Goal: Register for event/course: Sign up to attend an event or enroll in a course

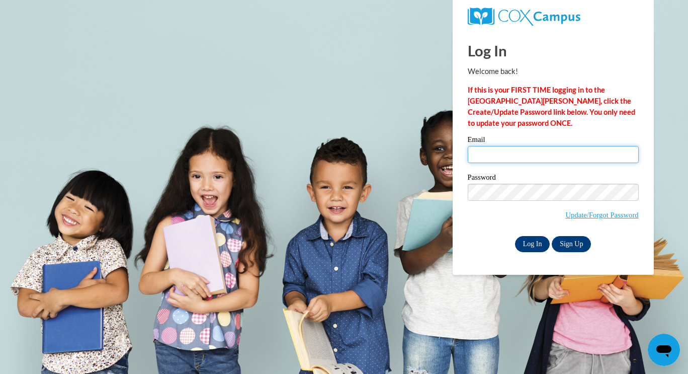
type input "[EMAIL_ADDRESS][DOMAIN_NAME]"
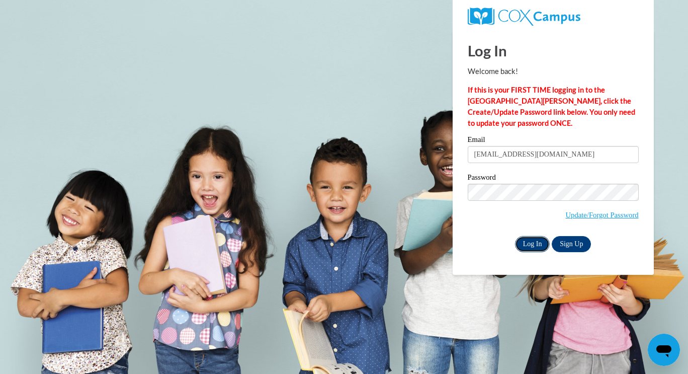
click at [532, 243] on input "Log In" at bounding box center [532, 244] width 35 height 16
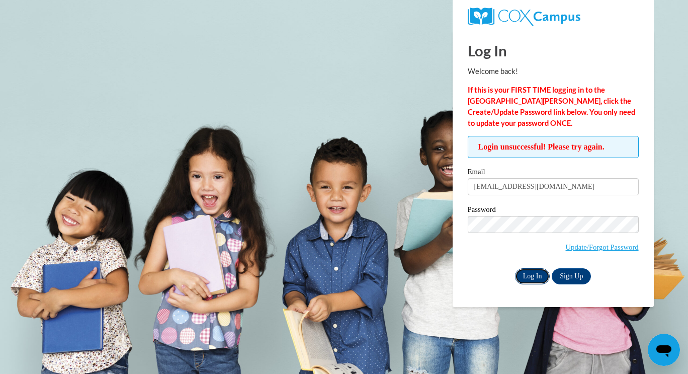
click at [537, 282] on input "Log In" at bounding box center [532, 276] width 35 height 16
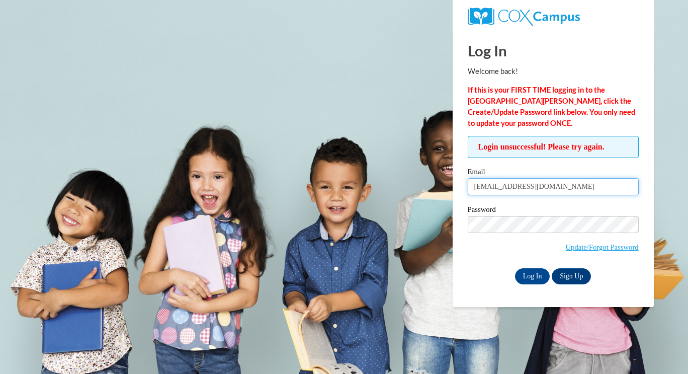
click at [542, 183] on input "[EMAIL_ADDRESS][DOMAIN_NAME]" at bounding box center [553, 186] width 171 height 17
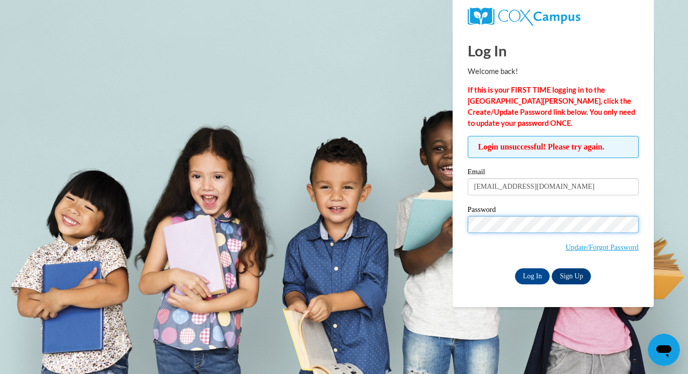
click at [421, 231] on body "Log In Welcome back! If this is your FIRST TIME logging in to the NEW Cox Campu…" at bounding box center [344, 187] width 688 height 374
click at [515, 268] on input "Log In" at bounding box center [532, 276] width 35 height 16
click at [398, 233] on body "Log In Welcome back! If this is your FIRST TIME logging in to the NEW Cox Campu…" at bounding box center [344, 187] width 688 height 374
click at [515, 268] on input "Log In" at bounding box center [532, 276] width 35 height 16
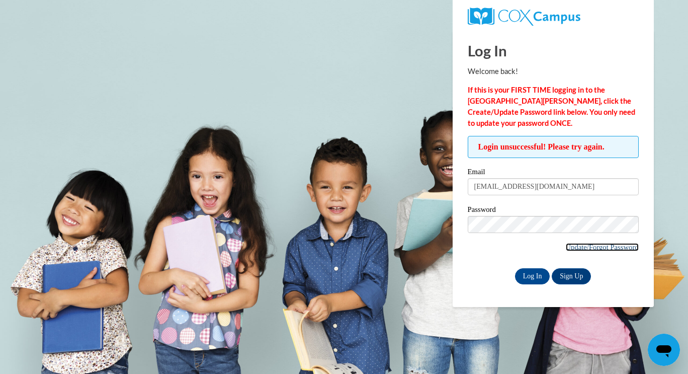
click at [583, 248] on link "Update/Forgot Password" at bounding box center [602, 247] width 73 height 8
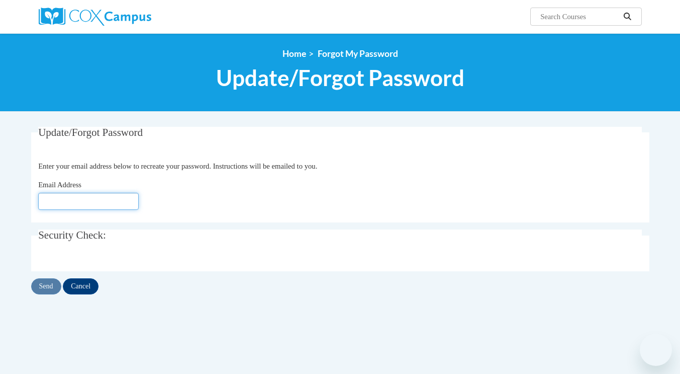
click at [79, 203] on input "Email Address" at bounding box center [88, 201] width 101 height 17
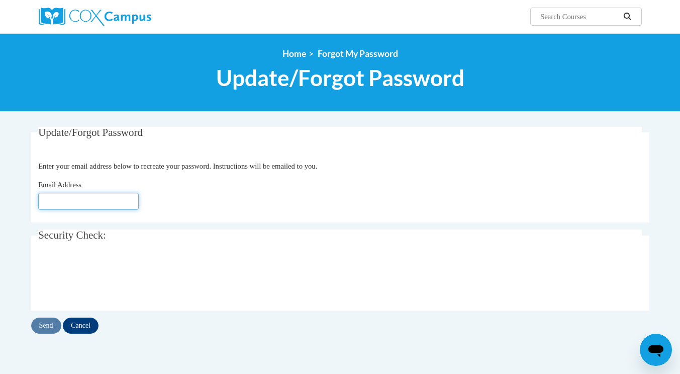
type input "[EMAIL_ADDRESS][DOMAIN_NAME]"
click at [41, 326] on input "Send" at bounding box center [46, 325] width 30 height 16
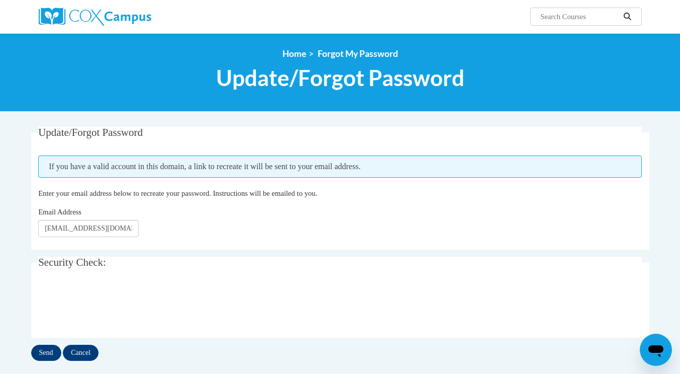
click at [555, 145] on fieldset "Update/Forgot Password Please enter your email address If you have a valid acco…" at bounding box center [340, 188] width 619 height 123
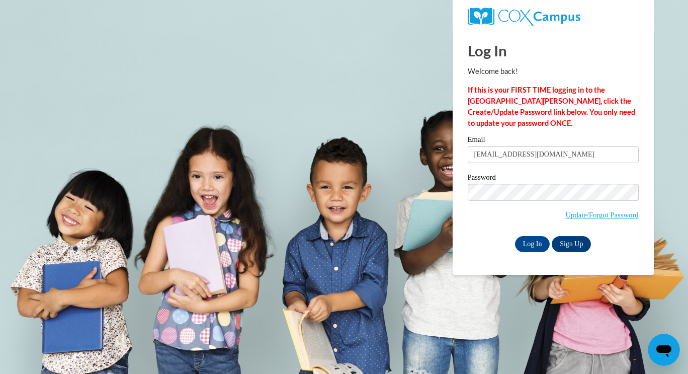
click at [515, 236] on input "Log In" at bounding box center [532, 244] width 35 height 16
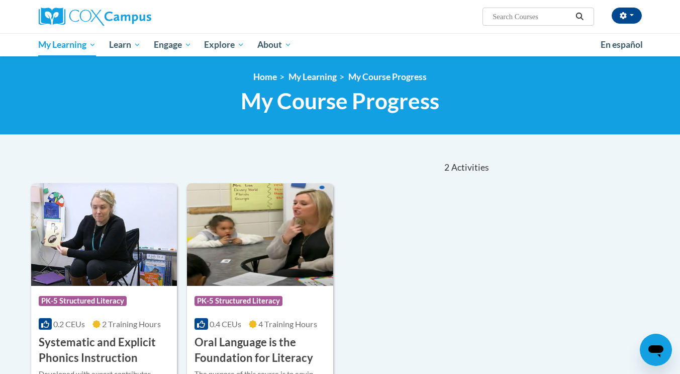
click at [552, 17] on input "Search..." at bounding box center [532, 17] width 80 height 12
type input "reading fluency"
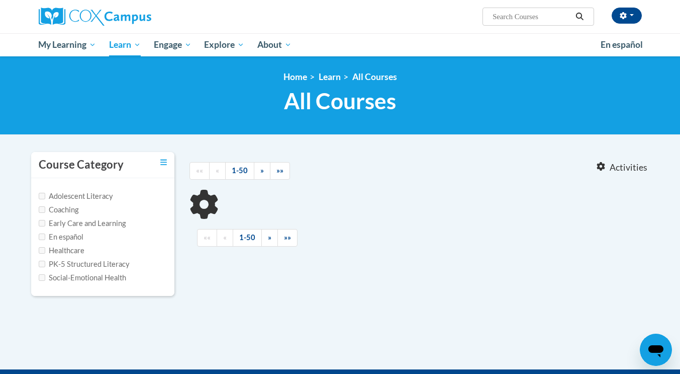
type input "reading fluency"
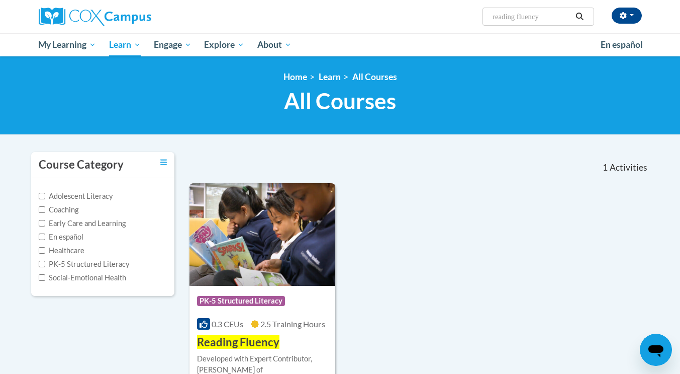
click at [310, 250] on img at bounding box center [263, 234] width 146 height 103
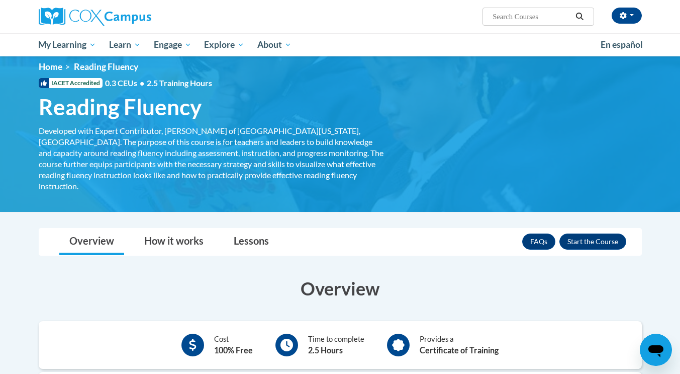
scroll to position [31, 0]
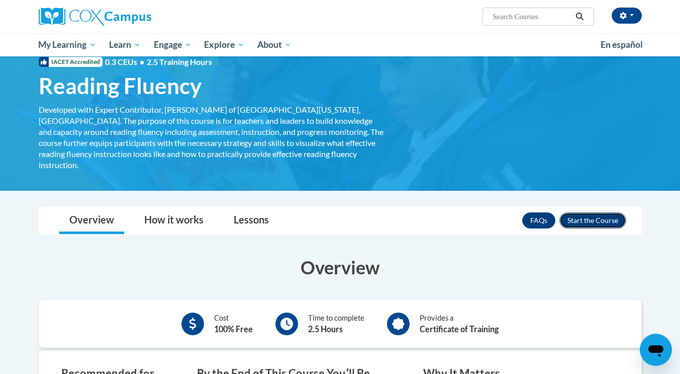
click at [606, 212] on button "Enroll" at bounding box center [593, 220] width 67 height 16
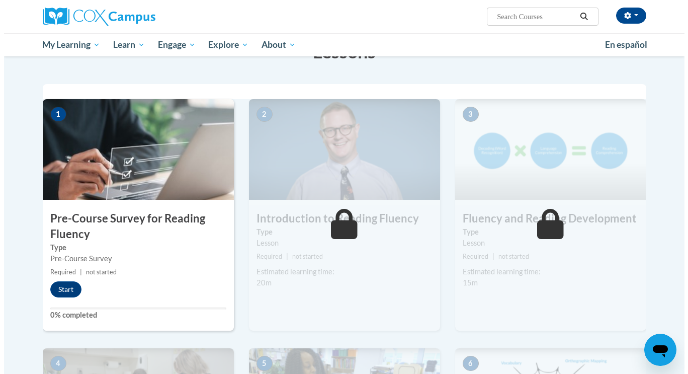
scroll to position [181, 0]
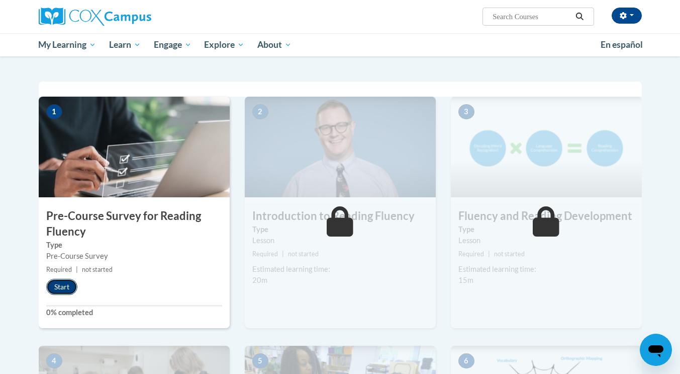
click at [56, 290] on button "Start" at bounding box center [61, 287] width 31 height 16
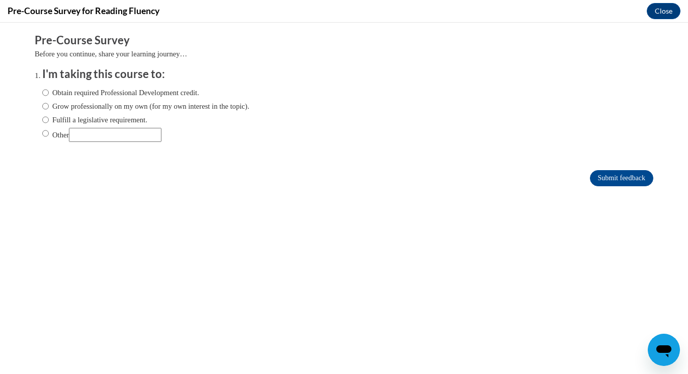
scroll to position [0, 0]
click at [113, 95] on label "Obtain required Professional Development credit." at bounding box center [120, 92] width 157 height 11
click at [49, 95] on input "Obtain required Professional Development credit." at bounding box center [45, 92] width 7 height 11
radio input "true"
click at [607, 173] on input "Submit feedback" at bounding box center [621, 178] width 63 height 16
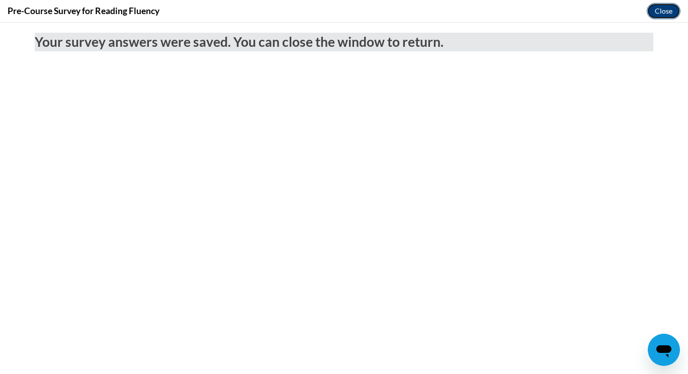
click at [667, 7] on button "Close" at bounding box center [664, 11] width 34 height 16
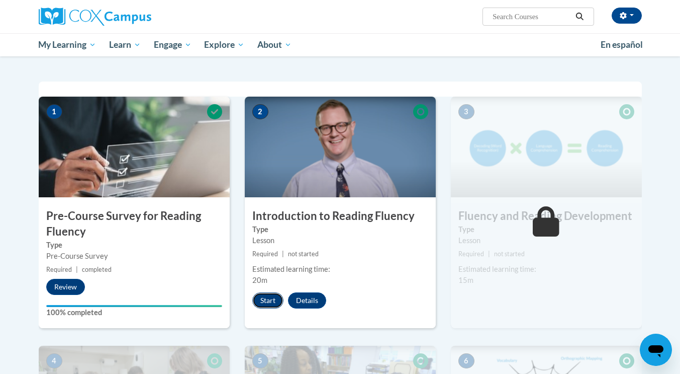
click at [268, 299] on button "Start" at bounding box center [267, 300] width 31 height 16
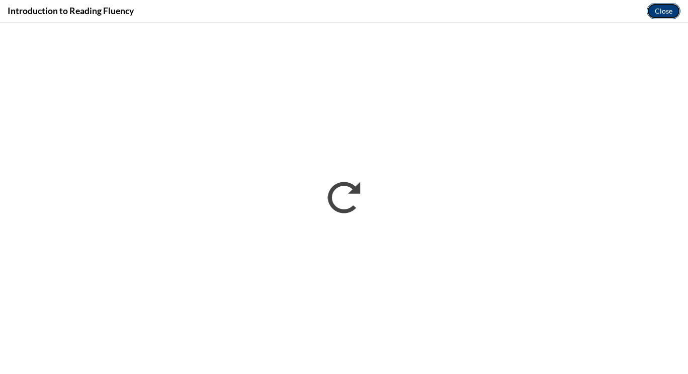
click at [655, 12] on button "Close" at bounding box center [664, 11] width 34 height 16
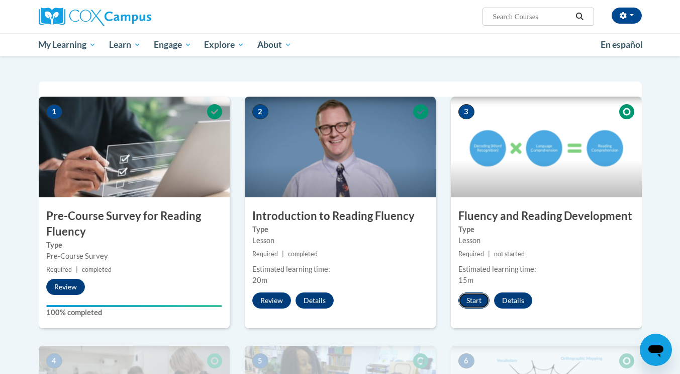
click at [475, 296] on button "Start" at bounding box center [474, 300] width 31 height 16
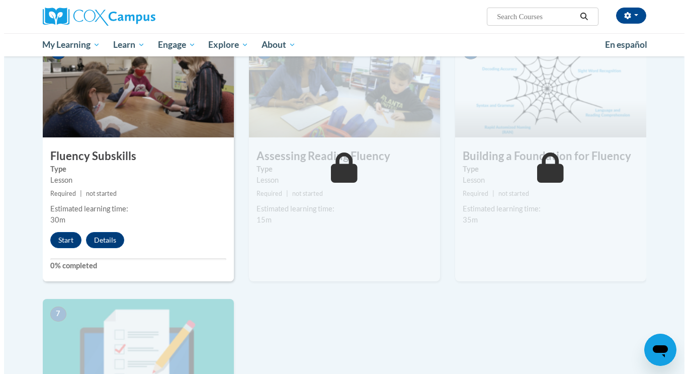
scroll to position [503, 0]
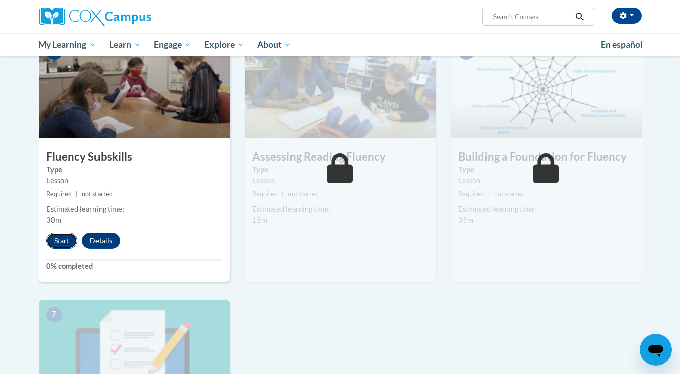
click at [62, 239] on button "Start" at bounding box center [61, 240] width 31 height 16
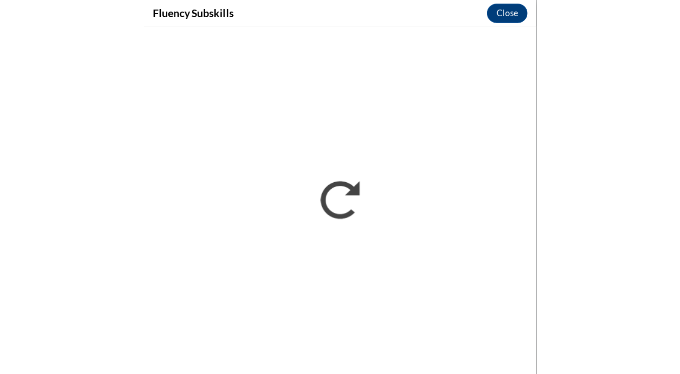
scroll to position [519, 0]
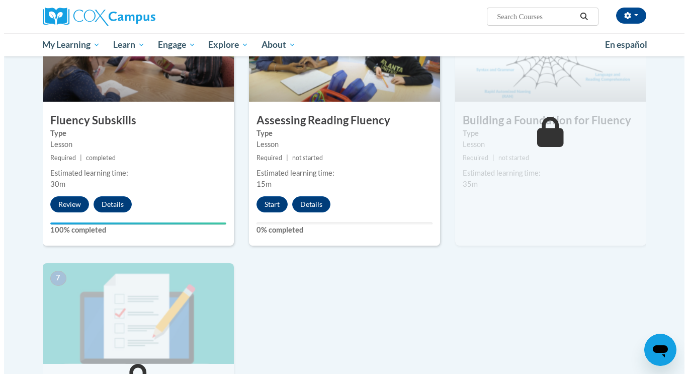
scroll to position [540, 0]
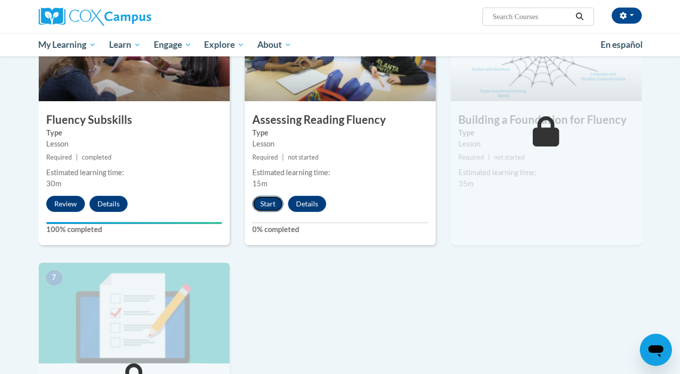
click at [263, 203] on button "Start" at bounding box center [267, 204] width 31 height 16
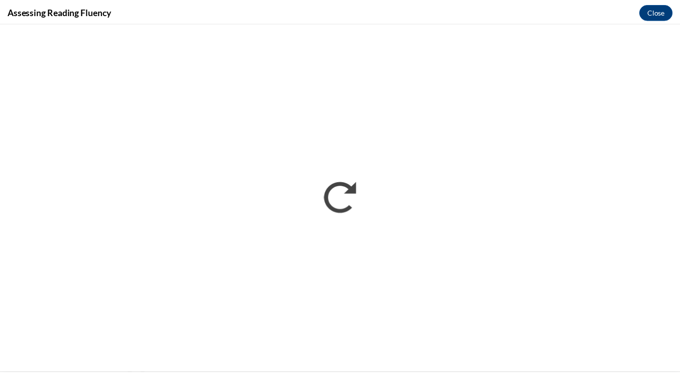
scroll to position [0, 0]
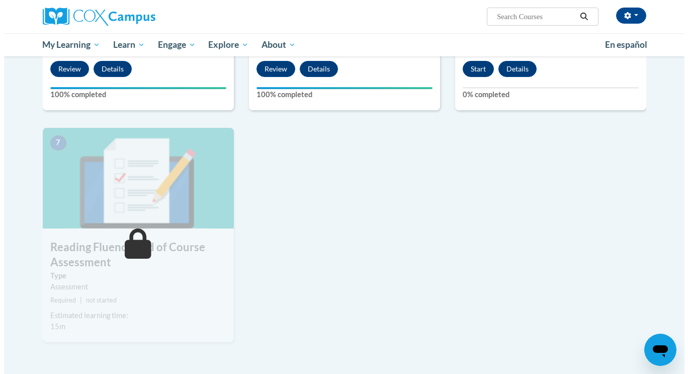
scroll to position [675, 0]
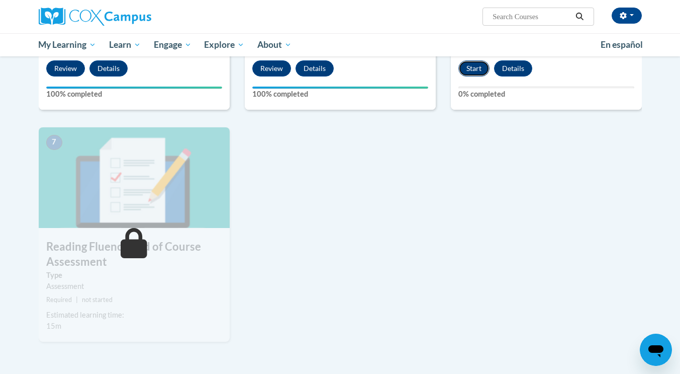
click at [468, 64] on button "Start" at bounding box center [474, 68] width 31 height 16
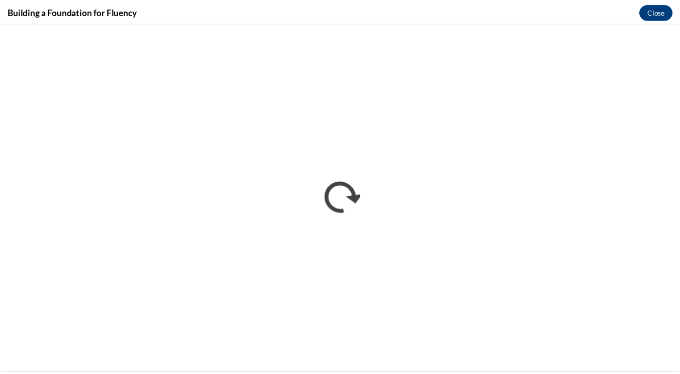
scroll to position [0, 0]
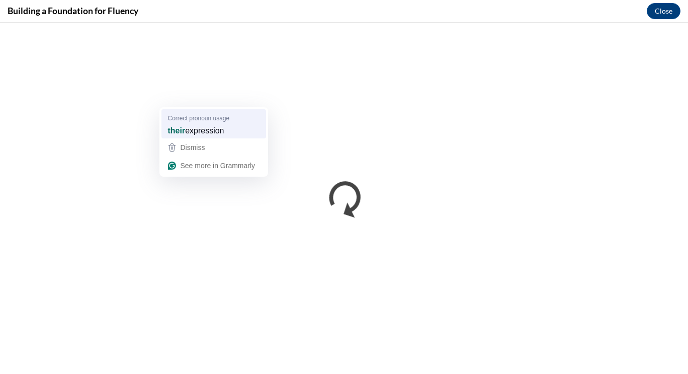
click at [241, 134] on div "their expression" at bounding box center [213, 130] width 97 height 16
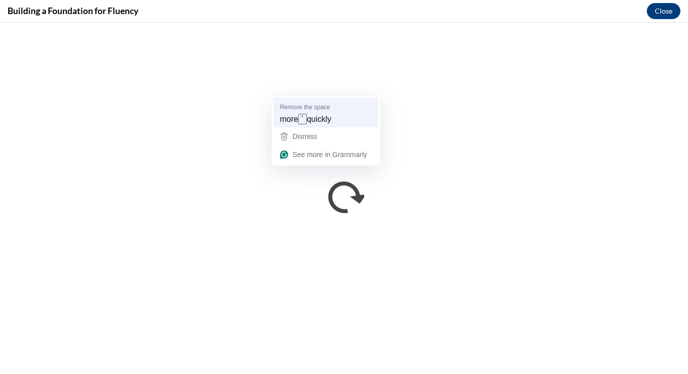
click at [336, 108] on div "Remove the space" at bounding box center [327, 106] width 95 height 9
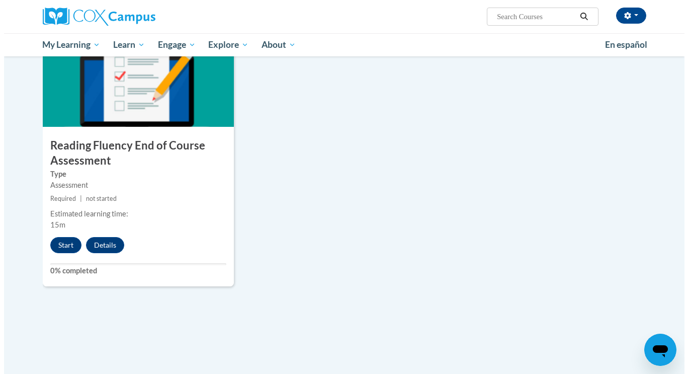
scroll to position [775, 0]
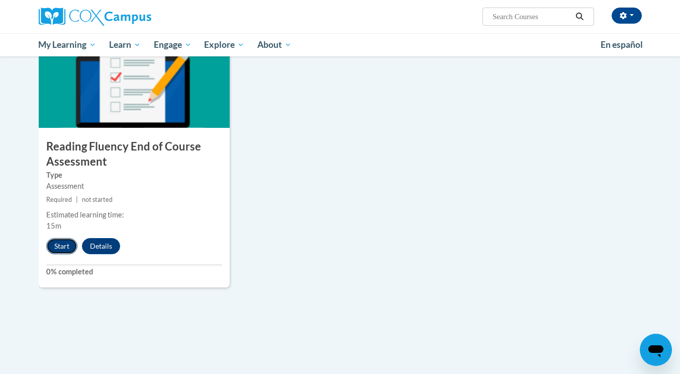
click at [59, 244] on button "Start" at bounding box center [61, 246] width 31 height 16
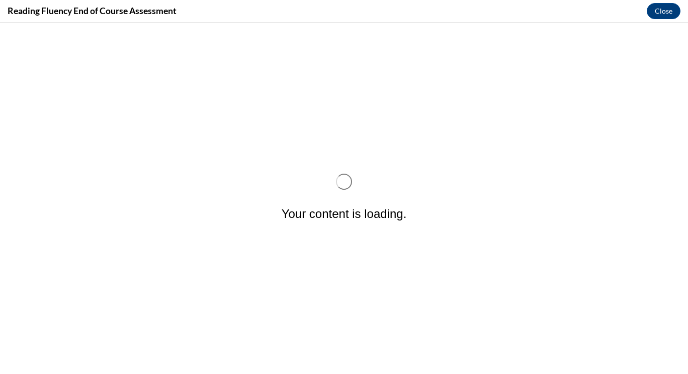
scroll to position [0, 0]
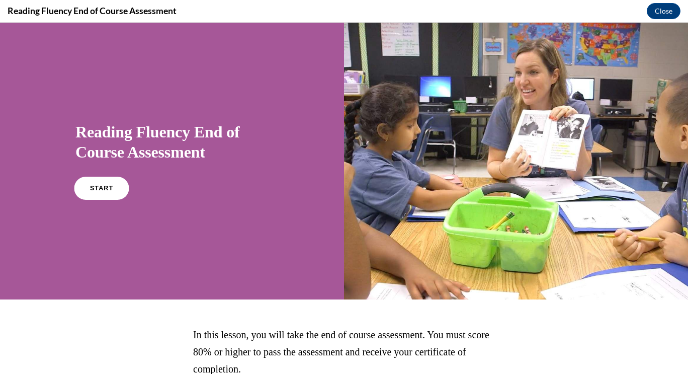
click at [97, 191] on link "START" at bounding box center [101, 188] width 55 height 23
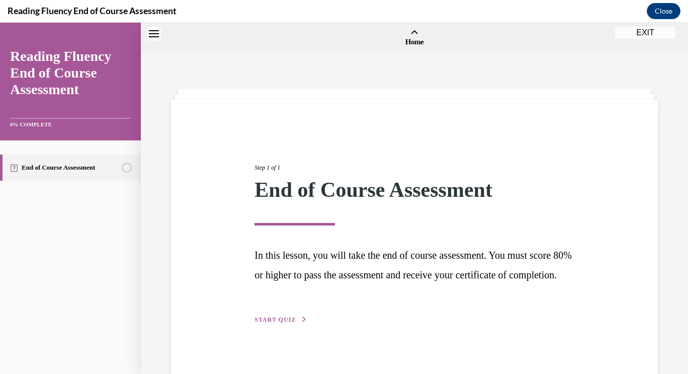
scroll to position [31, 0]
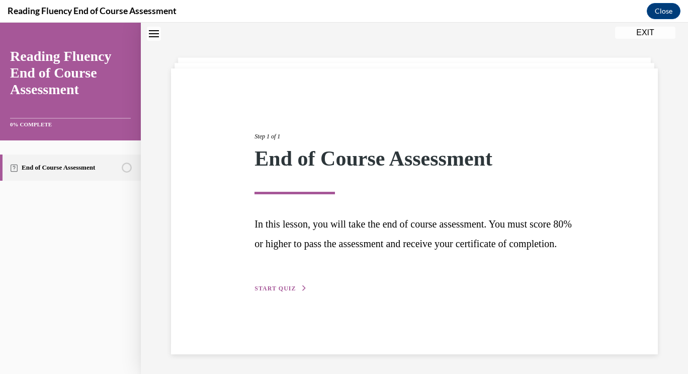
click at [272, 293] on button "START QUIZ" at bounding box center [280, 288] width 52 height 9
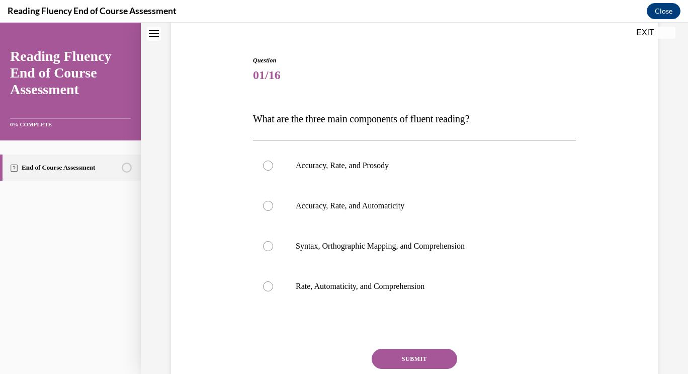
scroll to position [85, 0]
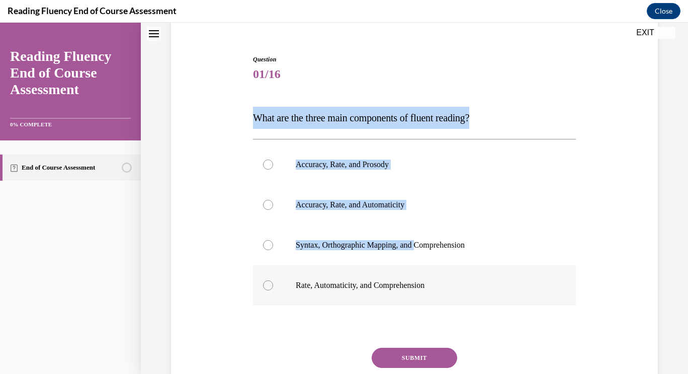
drag, startPoint x: 253, startPoint y: 116, endPoint x: 442, endPoint y: 277, distance: 247.9
click at [442, 277] on div "Question 01/16 What are the three main components of fluent reading?  Accuracy,…" at bounding box center [414, 242] width 323 height 375
copy div "What are the three main components of fluent reading?  Accuracy, Rate, and Pros…"
click at [355, 211] on label "Accuracy, Rate, and Automaticity" at bounding box center [414, 205] width 323 height 40
click at [273, 210] on input "Accuracy, Rate, and Automaticity" at bounding box center [268, 205] width 10 height 10
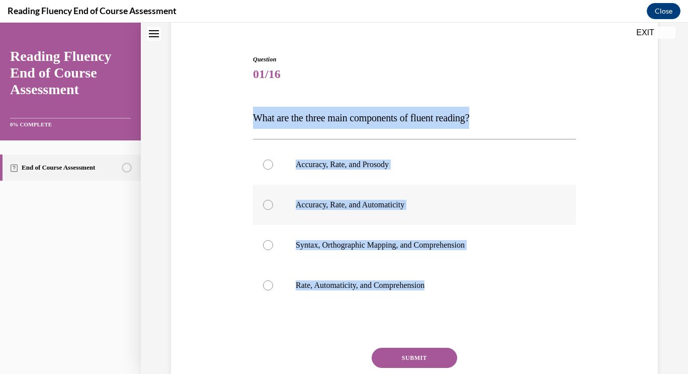
radio input "true"
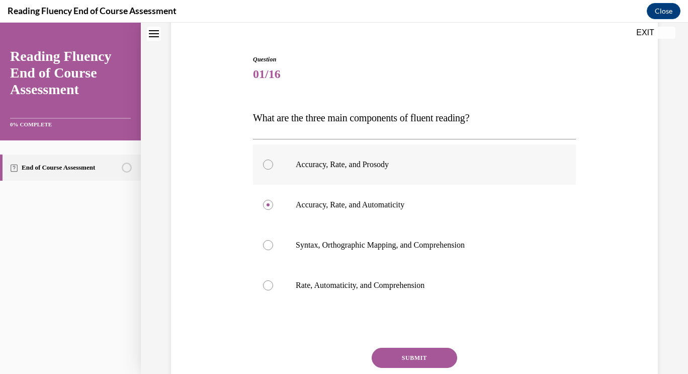
click at [377, 175] on label "Accuracy, Rate, and Prosody" at bounding box center [414, 164] width 323 height 40
click at [273, 169] on input "Accuracy, Rate, and Prosody" at bounding box center [268, 164] width 10 height 10
radio input "true"
click at [408, 355] on button "SUBMIT" at bounding box center [414, 358] width 85 height 20
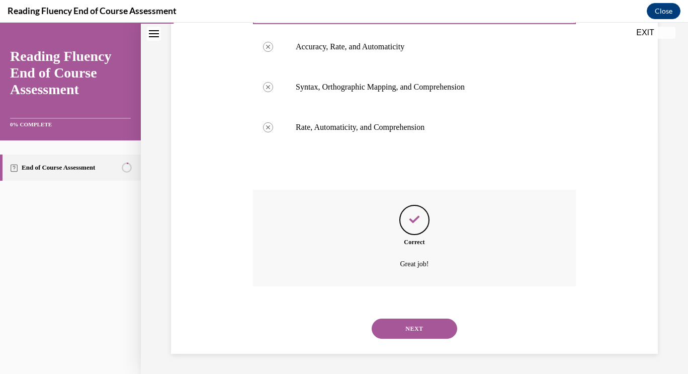
click at [409, 336] on button "NEXT" at bounding box center [414, 328] width 85 height 20
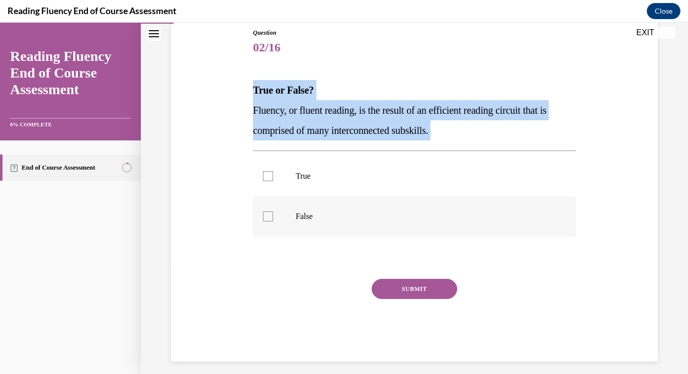
scroll to position [119, 0]
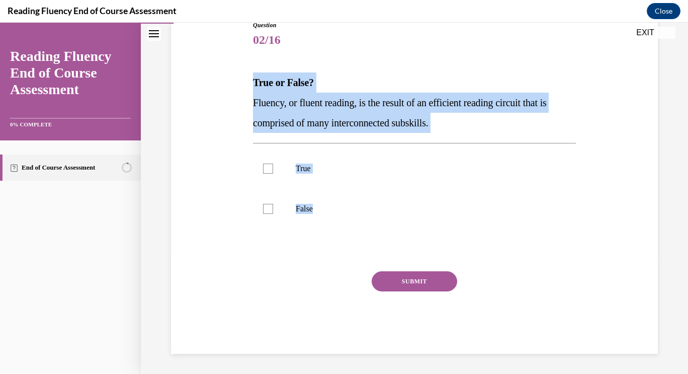
drag, startPoint x: 251, startPoint y: 85, endPoint x: 333, endPoint y: 234, distance: 170.2
click at [333, 234] on div "Question 02/16 True or False? Fluency, or fluent reading, is the result of an e…" at bounding box center [414, 180] width 328 height 348
copy div "True or False? Fluency, or fluent reading, is the result of an efficient readin…"
click at [274, 175] on label "True" at bounding box center [414, 168] width 323 height 40
click at [273, 174] on input "True" at bounding box center [268, 168] width 10 height 10
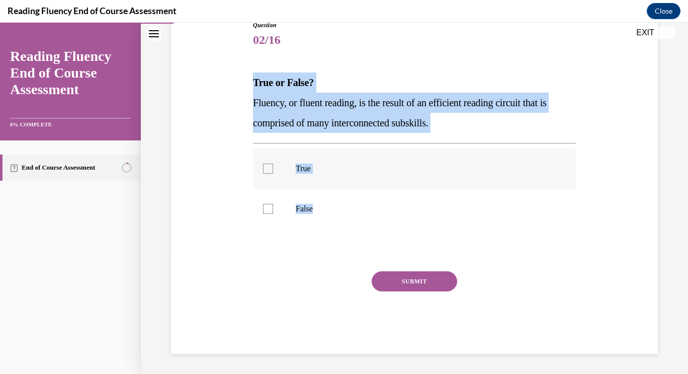
checkbox input "true"
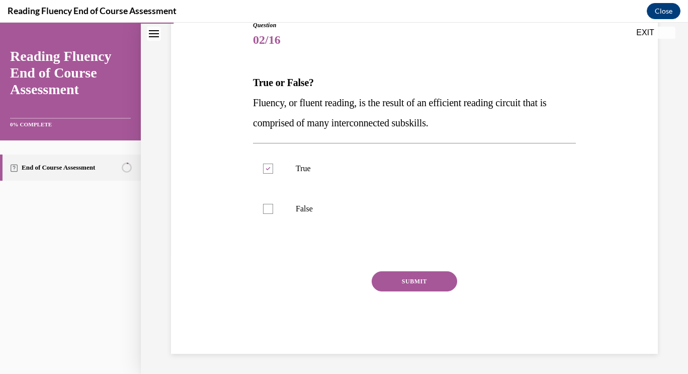
click at [429, 281] on button "SUBMIT" at bounding box center [414, 281] width 85 height 20
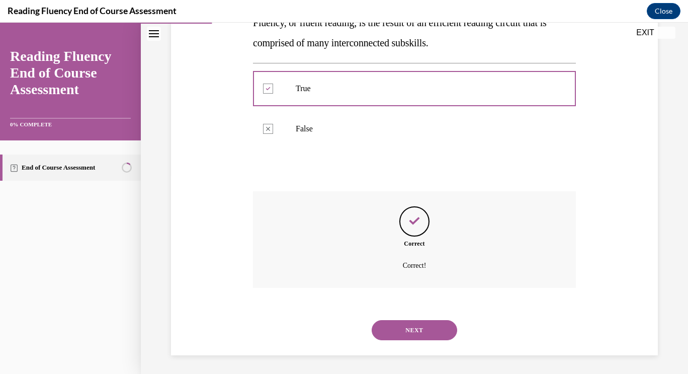
scroll to position [201, 0]
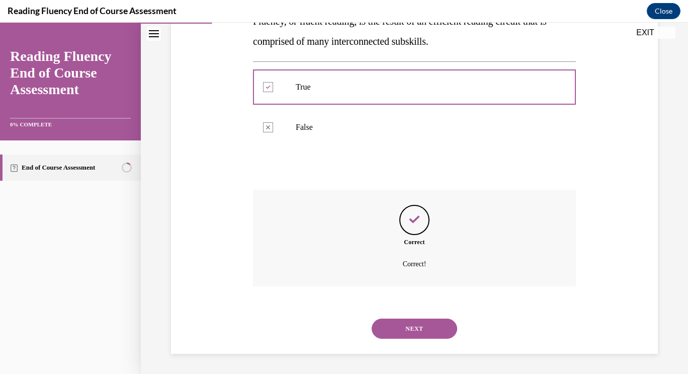
click at [393, 330] on button "NEXT" at bounding box center [414, 328] width 85 height 20
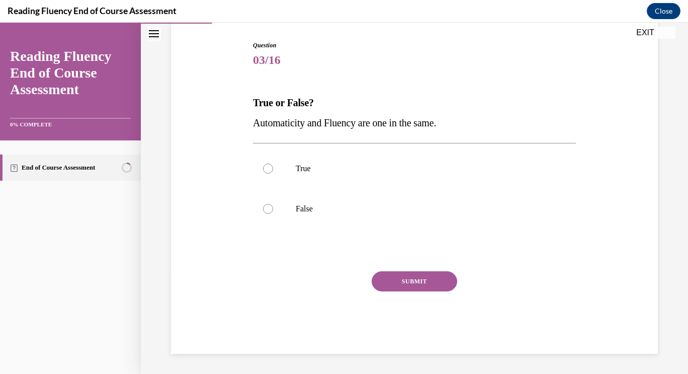
scroll to position [99, 0]
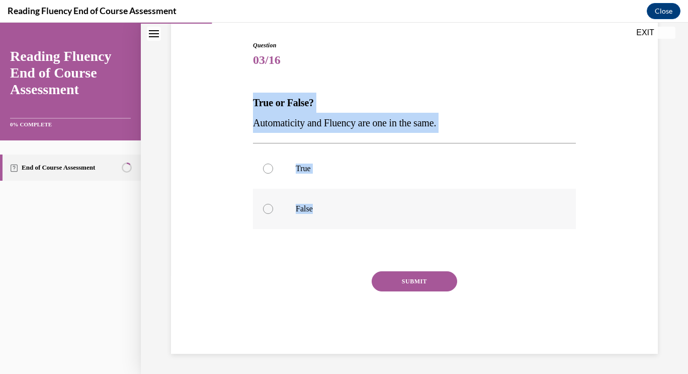
drag, startPoint x: 246, startPoint y: 92, endPoint x: 331, endPoint y: 216, distance: 150.7
click at [331, 216] on div "Question 03/16 True or False? Automaticity and Fluency are one in the same.  Tr…" at bounding box center [414, 182] width 492 height 343
click at [287, 205] on label "False" at bounding box center [414, 209] width 323 height 40
click at [273, 205] on input "False" at bounding box center [268, 209] width 10 height 10
radio input "true"
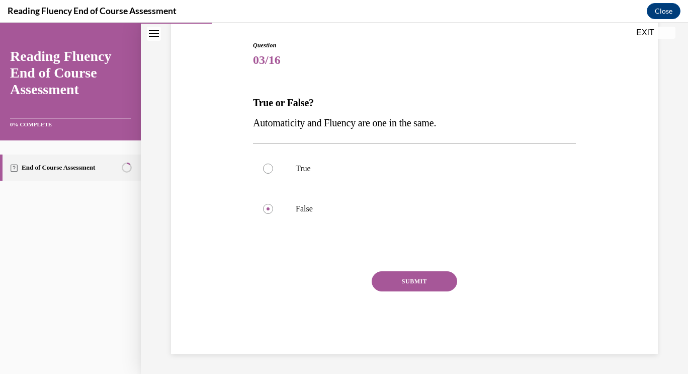
click at [388, 277] on button "SUBMIT" at bounding box center [414, 281] width 85 height 20
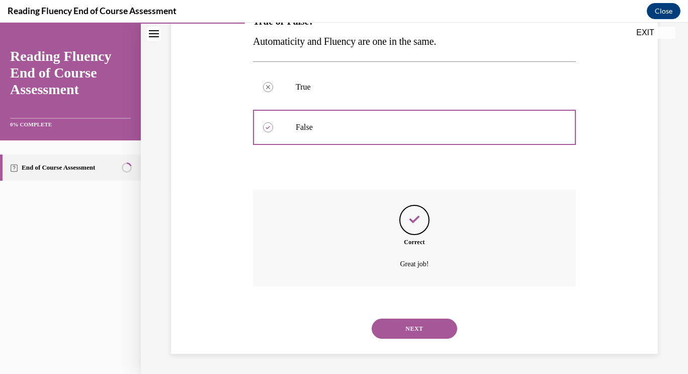
click at [410, 320] on button "NEXT" at bounding box center [414, 328] width 85 height 20
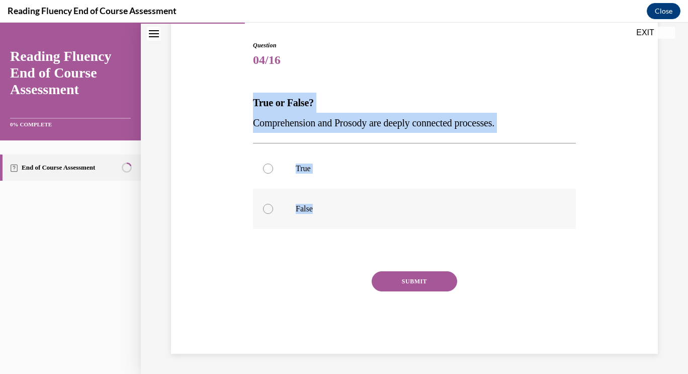
drag, startPoint x: 253, startPoint y: 96, endPoint x: 366, endPoint y: 211, distance: 161.1
click at [366, 211] on div "Question 04/16 True or False? Comprehension and Prosody are deeply connected pr…" at bounding box center [414, 197] width 323 height 313
copy div "True or False? Comprehension and Prosody are deeply connected processes.  True …"
click at [305, 164] on p "True" at bounding box center [423, 168] width 255 height 10
click at [273, 164] on input "True" at bounding box center [268, 168] width 10 height 10
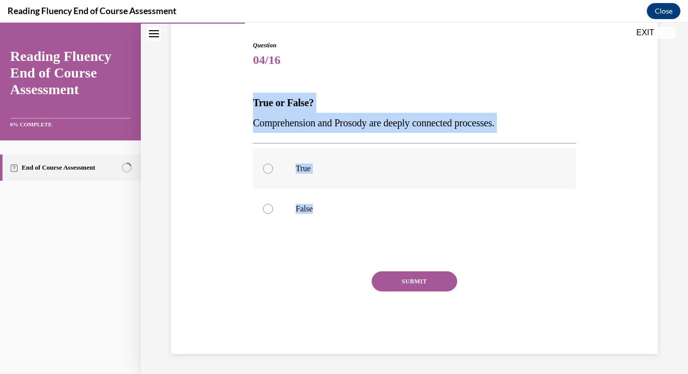
radio input "true"
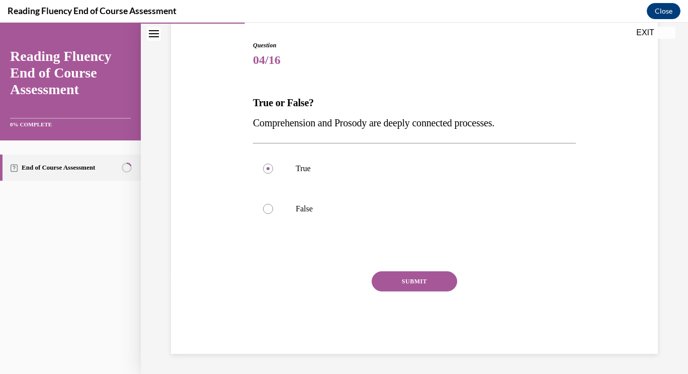
click at [397, 283] on button "SUBMIT" at bounding box center [414, 281] width 85 height 20
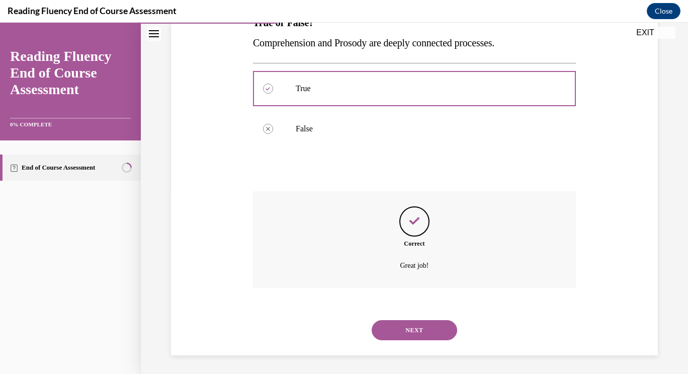
scroll to position [181, 0]
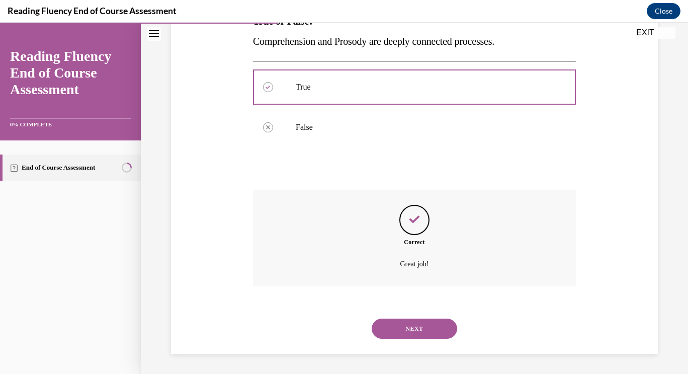
click at [428, 331] on button "NEXT" at bounding box center [414, 328] width 85 height 20
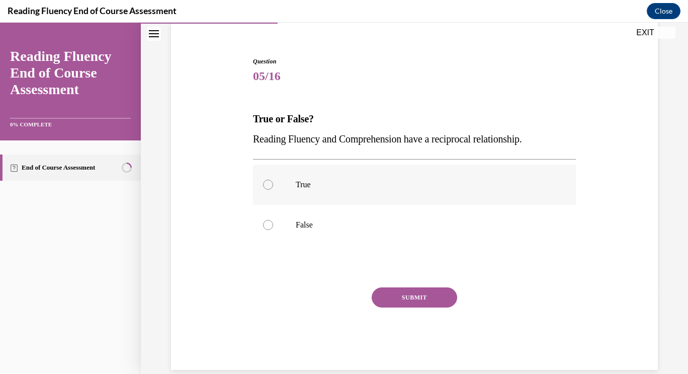
scroll to position [99, 0]
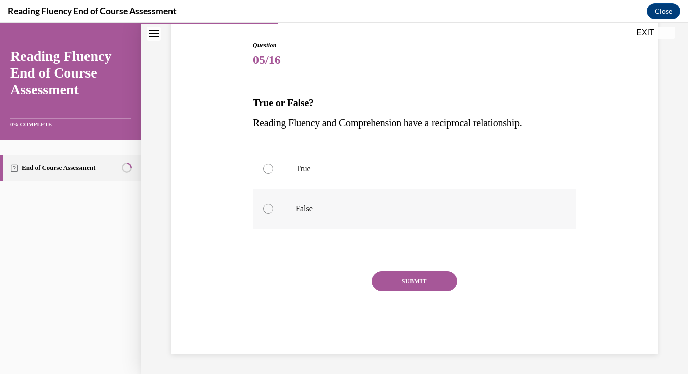
drag, startPoint x: 245, startPoint y: 84, endPoint x: 381, endPoint y: 212, distance: 186.1
click at [381, 212] on div "Question 05/16 True or False? Reading Fluency and Comprehension have a reciproc…" at bounding box center [414, 182] width 492 height 343
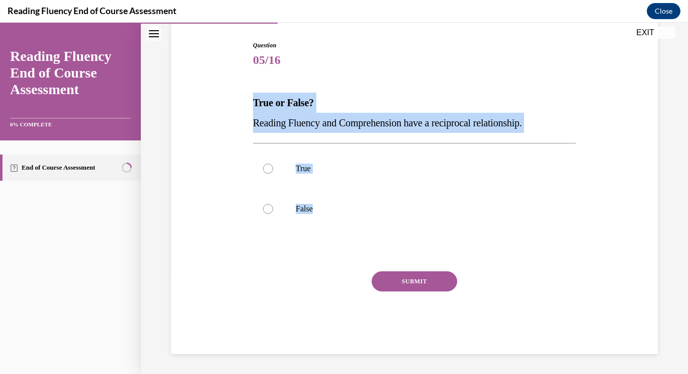
drag, startPoint x: 246, startPoint y: 94, endPoint x: 363, endPoint y: 232, distance: 181.0
click at [363, 232] on div "Question 05/16 True or False? Reading Fluency and Comprehension have a reciproc…" at bounding box center [414, 182] width 492 height 343
copy div "True or False? Reading Fluency and Comprehension have a reciprocal relationship…"
click at [296, 164] on p "True" at bounding box center [423, 168] width 255 height 10
click at [273, 164] on input "True" at bounding box center [268, 168] width 10 height 10
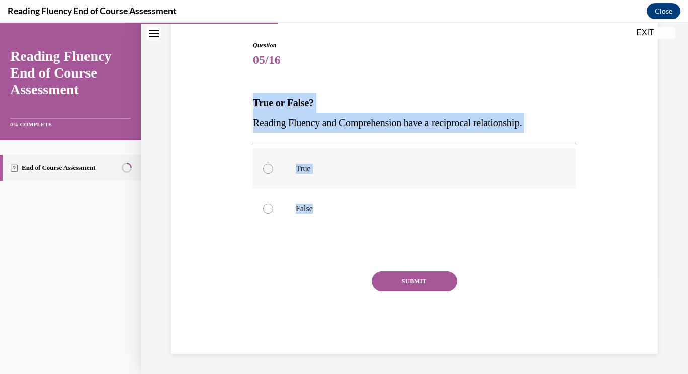
radio input "true"
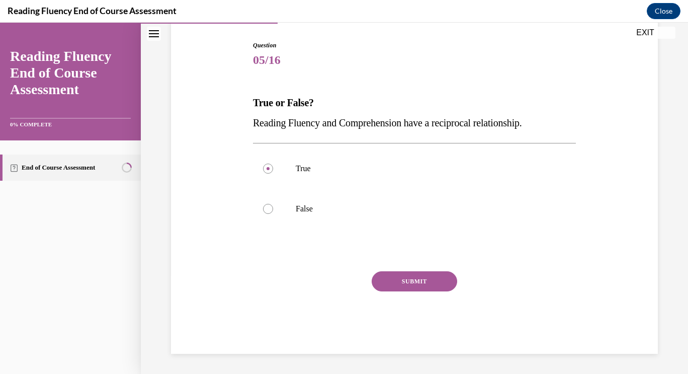
click at [398, 287] on button "SUBMIT" at bounding box center [414, 281] width 85 height 20
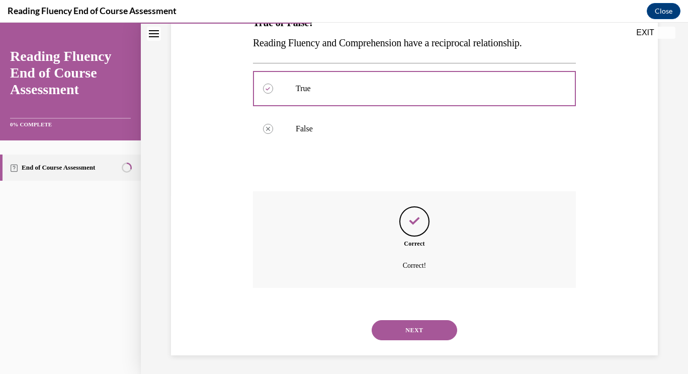
scroll to position [181, 0]
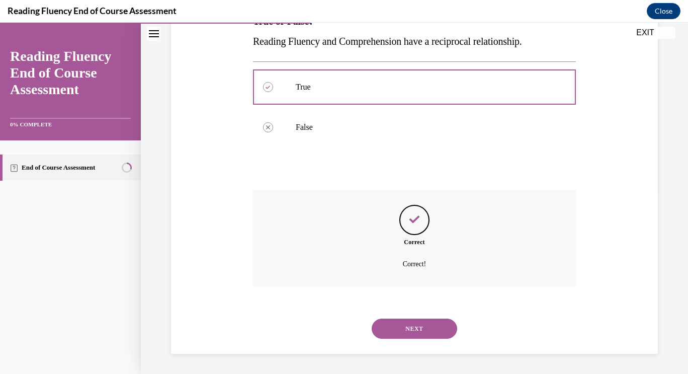
click at [402, 332] on button "NEXT" at bounding box center [414, 328] width 85 height 20
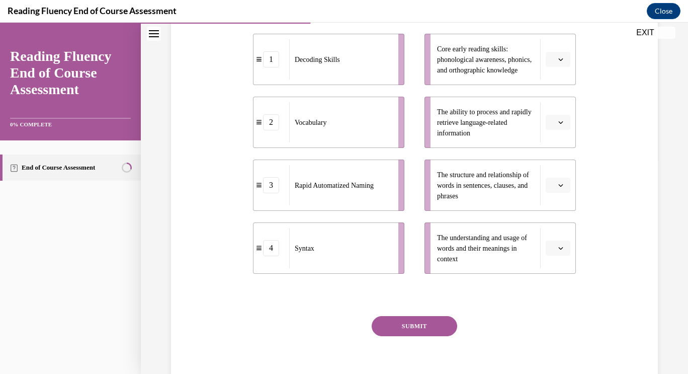
scroll to position [214, 0]
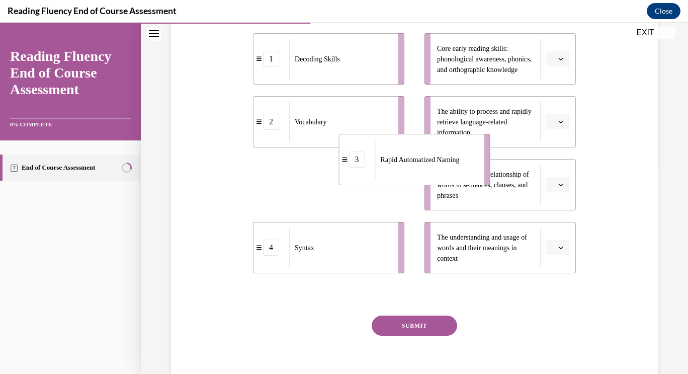
drag, startPoint x: 396, startPoint y: 189, endPoint x: 555, endPoint y: 140, distance: 166.2
click at [555, 140] on div "1 Decoding Skills 2 Vocabulary 3 Rapid Automatized Naming 4 Syntax Core early r…" at bounding box center [414, 143] width 323 height 260
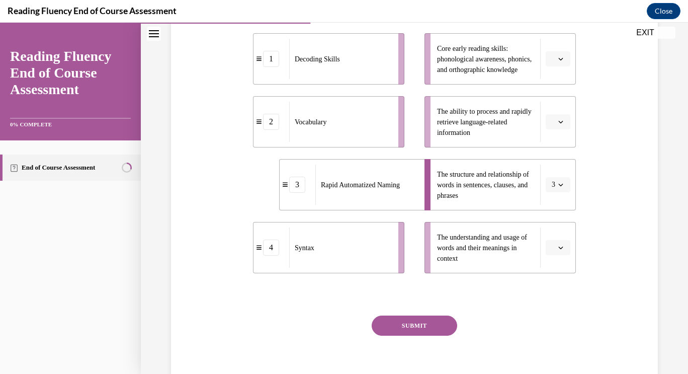
click at [552, 127] on span "Please select an option" at bounding box center [554, 122] width 4 height 10
click at [548, 220] on div "3" at bounding box center [550, 225] width 25 height 20
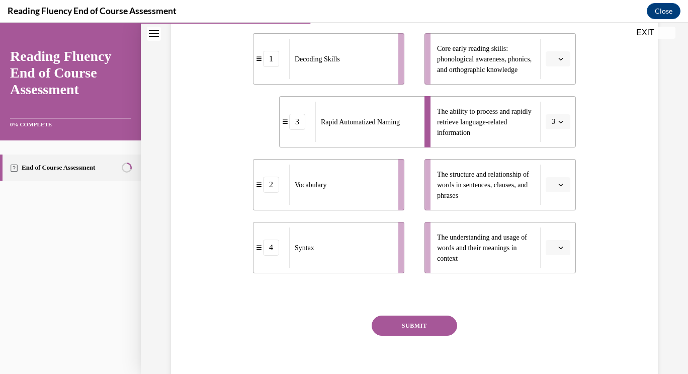
click at [550, 70] on li "Core early reading skills: phonological awareness, phonics, and orthographic kn…" at bounding box center [499, 58] width 151 height 51
click at [550, 66] on button "button" at bounding box center [558, 58] width 25 height 15
click at [553, 115] on div "1" at bounding box center [550, 122] width 25 height 20
click at [547, 273] on li "The understanding and usage of words and their meanings in context" at bounding box center [499, 247] width 151 height 51
click at [550, 255] on button "button" at bounding box center [558, 247] width 25 height 15
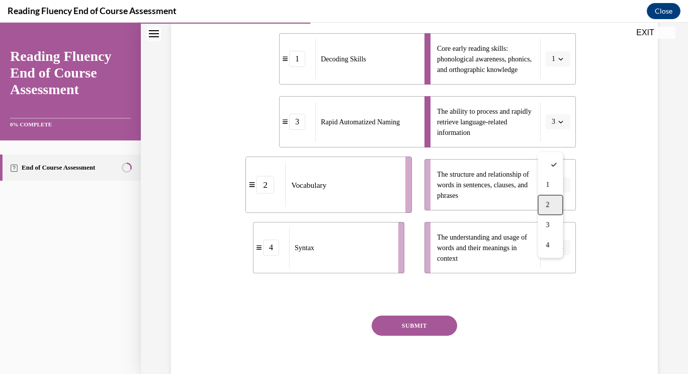
click at [549, 199] on div "2" at bounding box center [550, 205] width 25 height 20
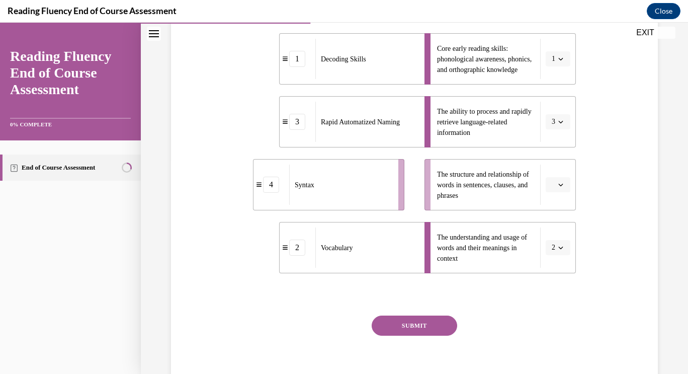
click at [557, 188] on span "button" at bounding box center [560, 184] width 7 height 7
click at [548, 243] on div "1" at bounding box center [550, 247] width 25 height 20
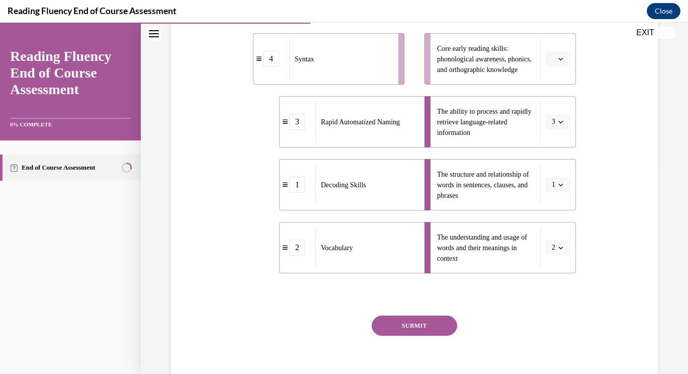
click at [548, 192] on button "1" at bounding box center [558, 184] width 25 height 15
click at [547, 305] on span "4" at bounding box center [546, 308] width 4 height 8
click at [553, 66] on button "button" at bounding box center [558, 58] width 25 height 15
click at [553, 123] on div "1" at bounding box center [550, 122] width 25 height 20
click at [419, 335] on button "SUBMIT" at bounding box center [414, 325] width 85 height 20
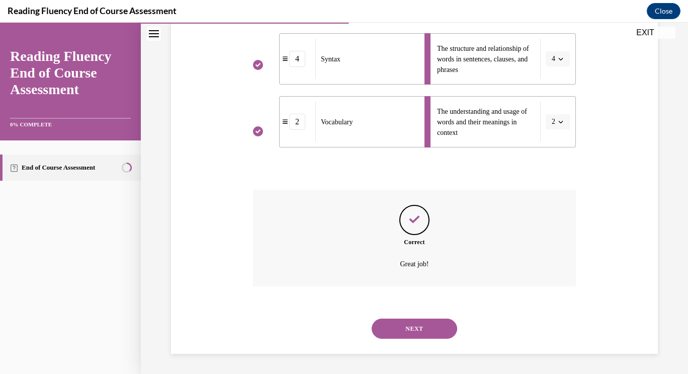
scroll to position [360, 0]
click at [420, 332] on button "NEXT" at bounding box center [414, 328] width 85 height 20
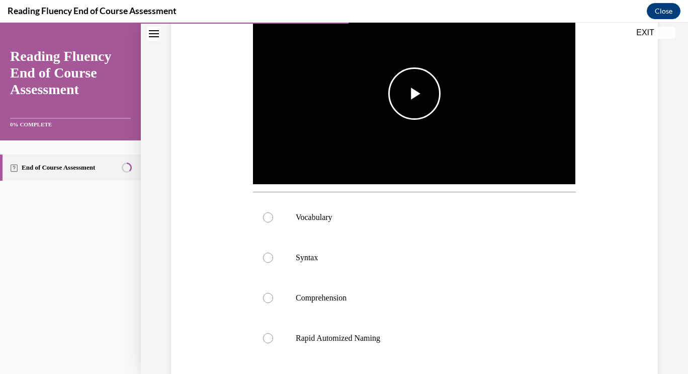
scroll to position [366, 0]
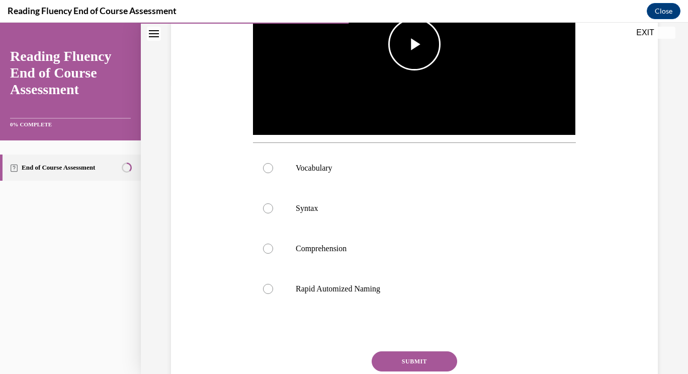
click at [416, 75] on img "Video player" at bounding box center [414, 44] width 323 height 182
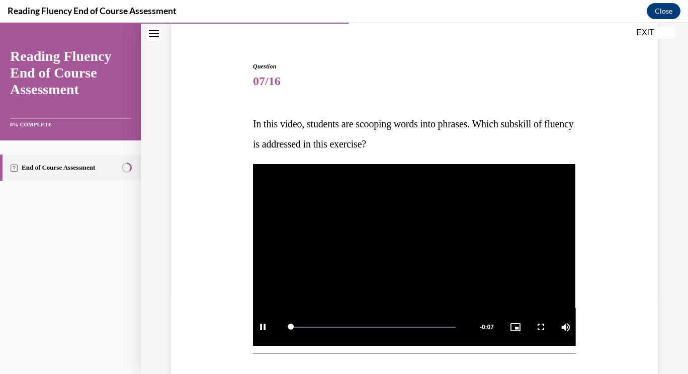
scroll to position [77, 0]
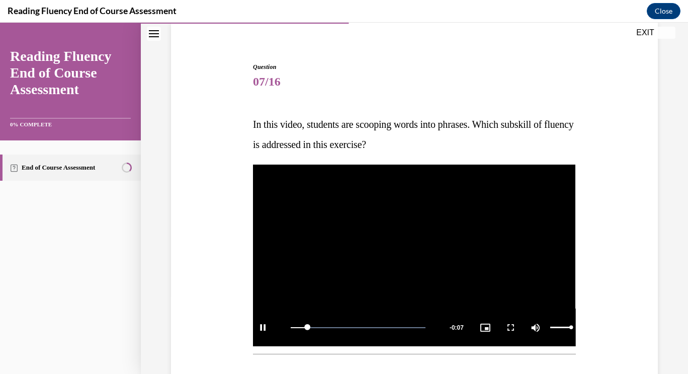
click at [556, 324] on div "Mute 100%" at bounding box center [551, 327] width 50 height 38
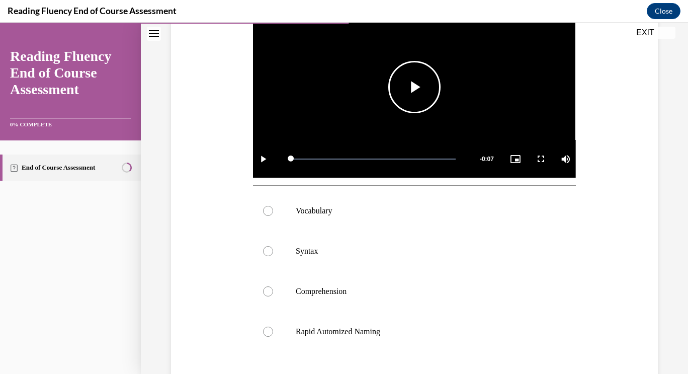
scroll to position [246, 0]
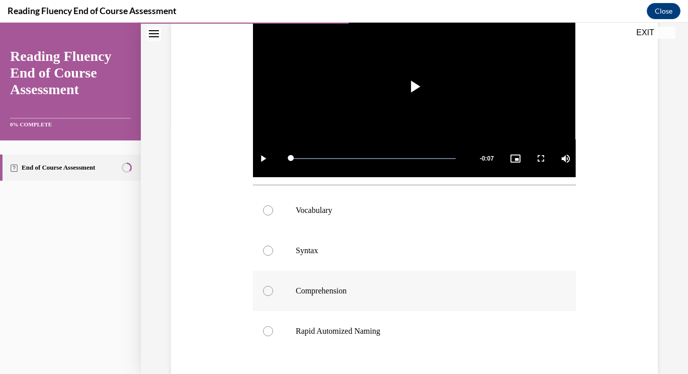
click at [401, 292] on p "Comprehension" at bounding box center [423, 291] width 255 height 10
click at [273, 292] on input "Comprehension" at bounding box center [268, 291] width 10 height 10
radio input "true"
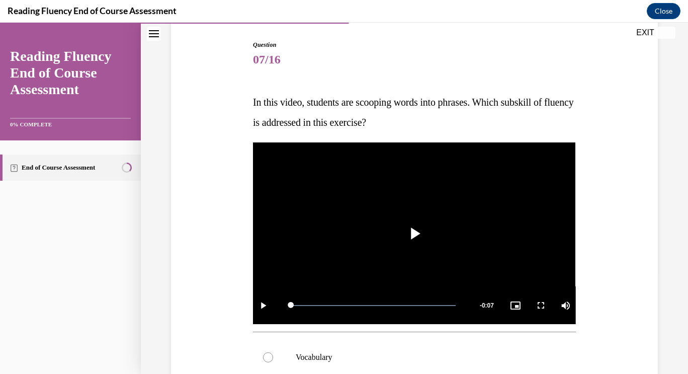
scroll to position [97, 0]
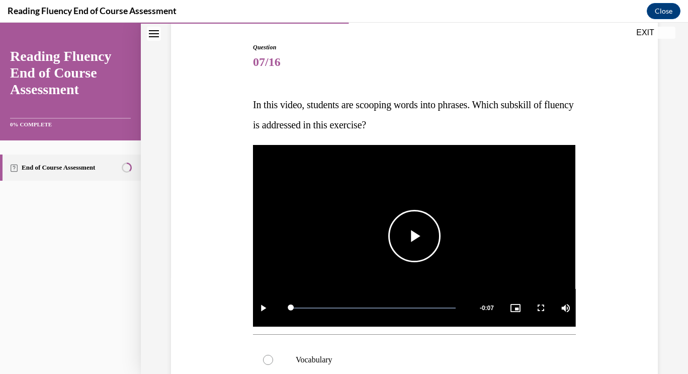
drag, startPoint x: 249, startPoint y: 105, endPoint x: 452, endPoint y: 154, distance: 208.1
click at [452, 154] on div "Question 07/16 In this video, students are scooping words into phrases. Which s…" at bounding box center [414, 326] width 328 height 597
copy span "In this video, students are scooping words into phrases. Which subskill of flue…"
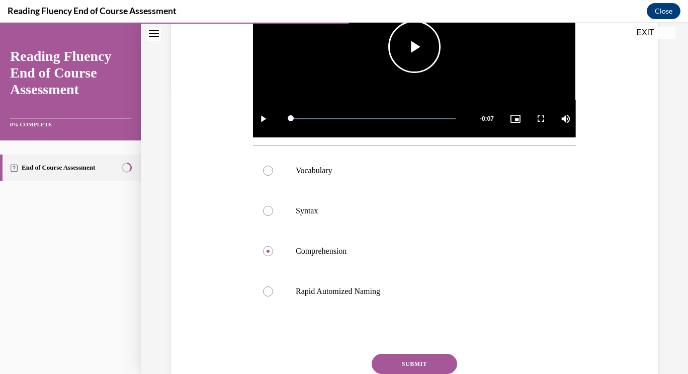
scroll to position [302, 0]
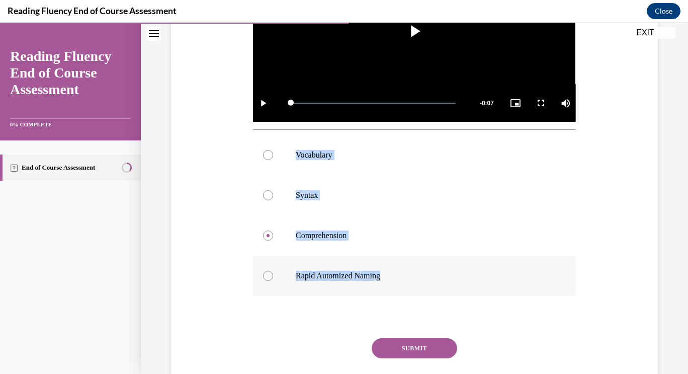
drag, startPoint x: 295, startPoint y: 134, endPoint x: 407, endPoint y: 292, distance: 194.0
click at [407, 292] on div "Vocabulary Syntax Comprehension Rapid Automized Naming" at bounding box center [414, 215] width 323 height 161
copy div "Vocabulary Syntax Comprehension Rapid Automized Naming"
click at [311, 202] on label "Syntax" at bounding box center [414, 195] width 323 height 40
click at [273, 200] on input "Syntax" at bounding box center [268, 195] width 10 height 10
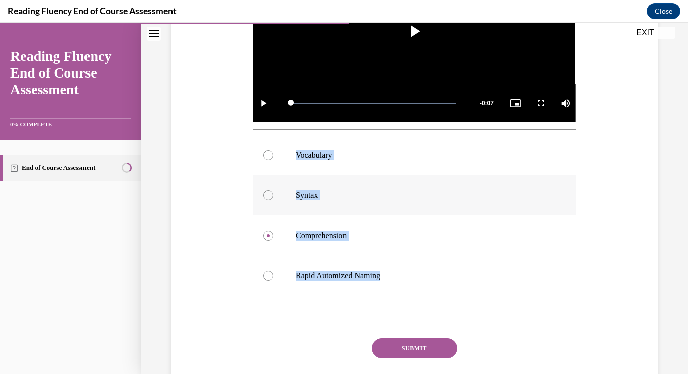
radio input "true"
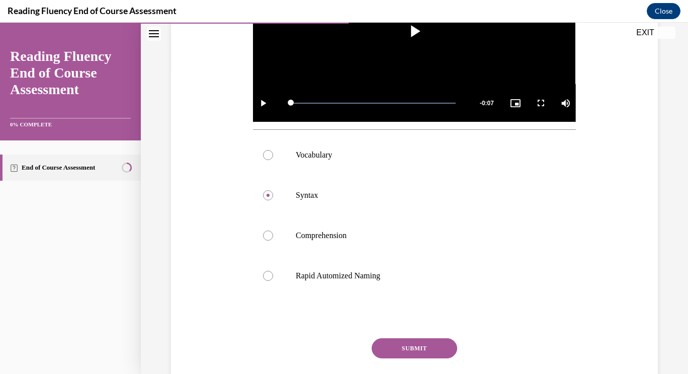
click at [405, 347] on button "SUBMIT" at bounding box center [414, 348] width 85 height 20
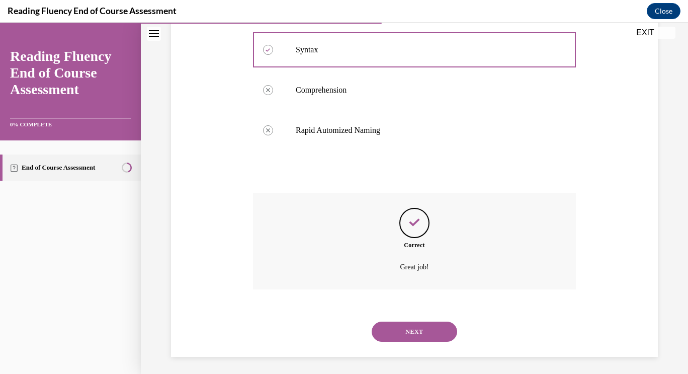
scroll to position [447, 0]
click at [415, 343] on div "NEXT" at bounding box center [414, 331] width 323 height 40
click at [409, 328] on button "NEXT" at bounding box center [414, 331] width 85 height 20
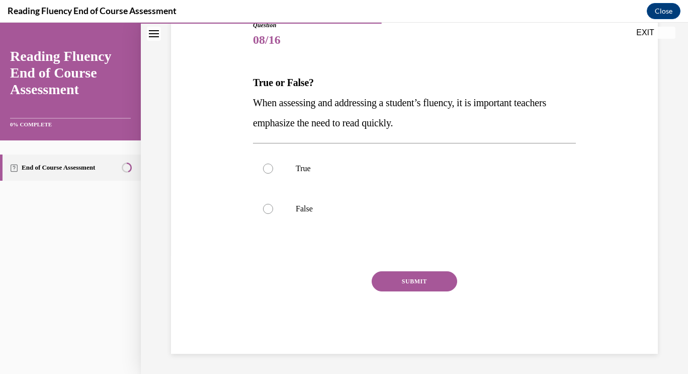
scroll to position [112, 0]
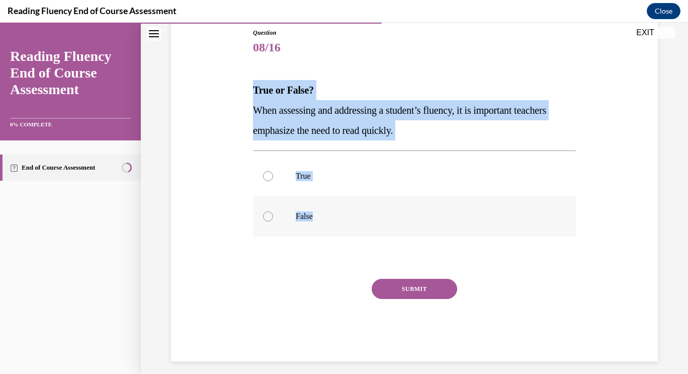
drag, startPoint x: 250, startPoint y: 82, endPoint x: 347, endPoint y: 213, distance: 161.8
click at [347, 213] on div "Question 08/16 True or False? When assessing and addressing a student’s fluency…" at bounding box center [414, 187] width 328 height 348
drag, startPoint x: 342, startPoint y: 110, endPoint x: 315, endPoint y: 115, distance: 27.6
click at [315, 115] on p "When assessing and addressing a student’s fluency, it is important teachers emp…" at bounding box center [414, 120] width 323 height 40
click at [298, 211] on label "False" at bounding box center [414, 216] width 323 height 40
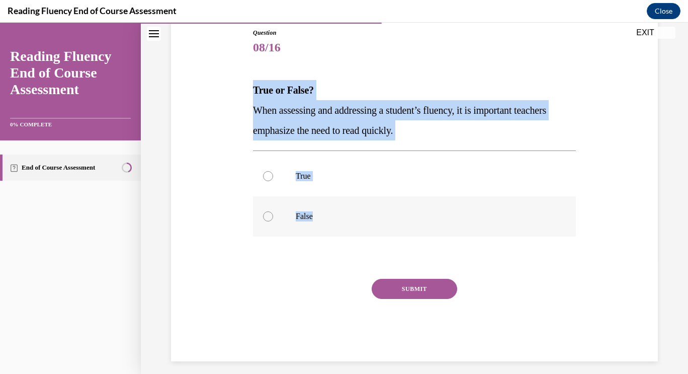
click at [273, 211] on input "False" at bounding box center [268, 216] width 10 height 10
radio input "true"
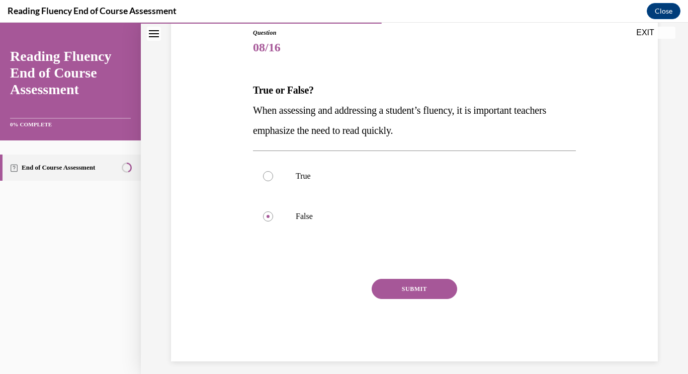
click at [395, 285] on button "SUBMIT" at bounding box center [414, 289] width 85 height 20
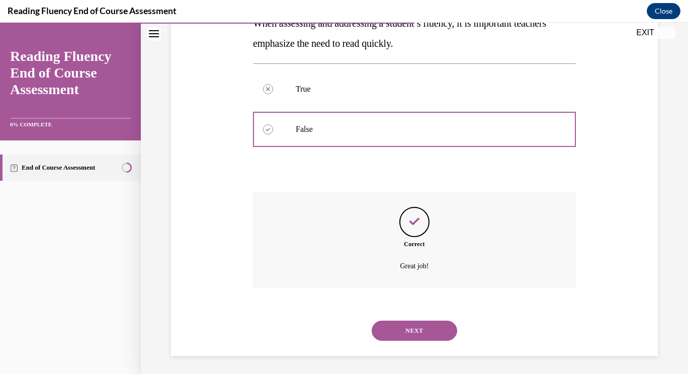
scroll to position [201, 0]
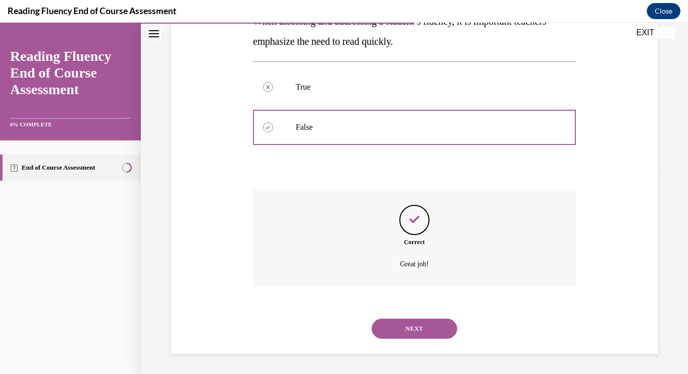
click at [405, 314] on div "NEXT" at bounding box center [414, 328] width 323 height 40
click at [411, 324] on button "NEXT" at bounding box center [414, 328] width 85 height 20
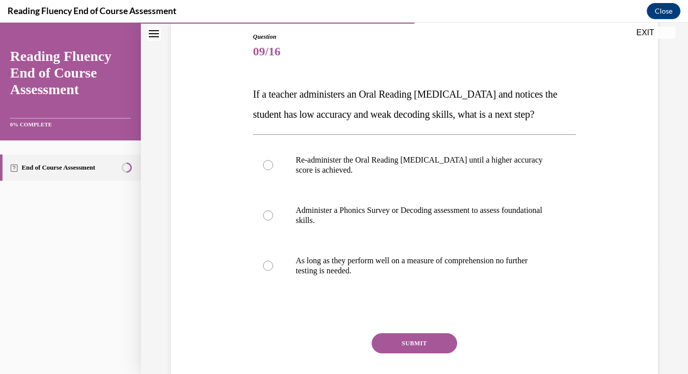
scroll to position [108, 0]
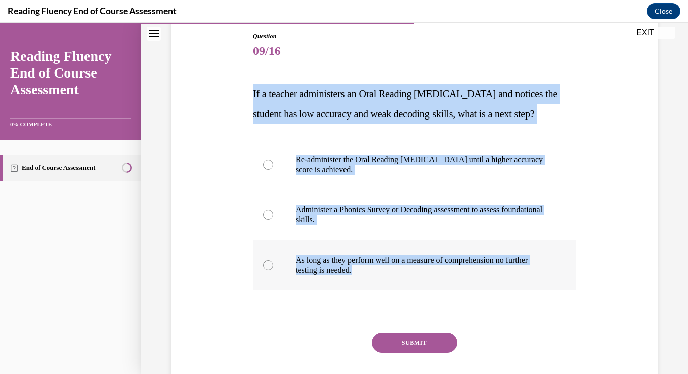
drag, startPoint x: 244, startPoint y: 86, endPoint x: 431, endPoint y: 292, distance: 277.4
click at [431, 292] on div "Question 09/16 If a teacher administers an Oral Reading Fluency assessment and …" at bounding box center [414, 208] width 492 height 413
copy div "If a teacher administers an Oral Reading Fluency assessment and notices the stu…"
click at [370, 225] on p "Administer a Phonics Survey or Decoding assessment to assess foundational skill…" at bounding box center [423, 215] width 255 height 20
click at [273, 220] on input "Administer a Phonics Survey or Decoding assessment to assess foundational skill…" at bounding box center [268, 215] width 10 height 10
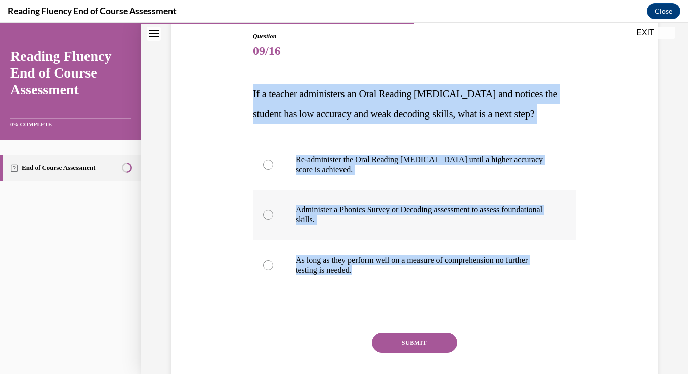
radio input "true"
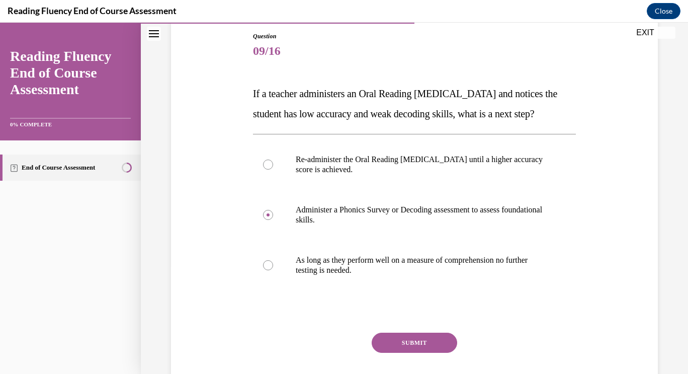
click at [405, 353] on button "SUBMIT" at bounding box center [414, 342] width 85 height 20
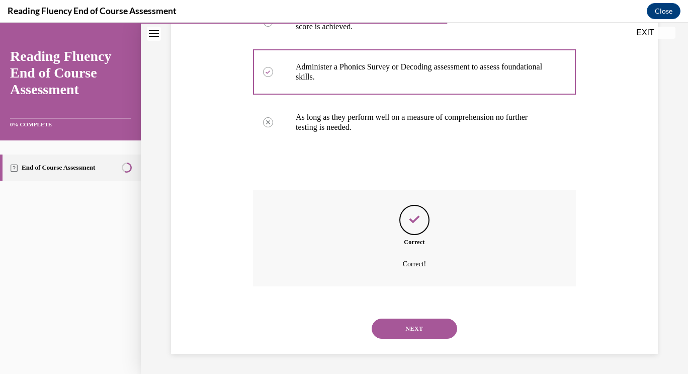
click at [396, 334] on button "NEXT" at bounding box center [414, 328] width 85 height 20
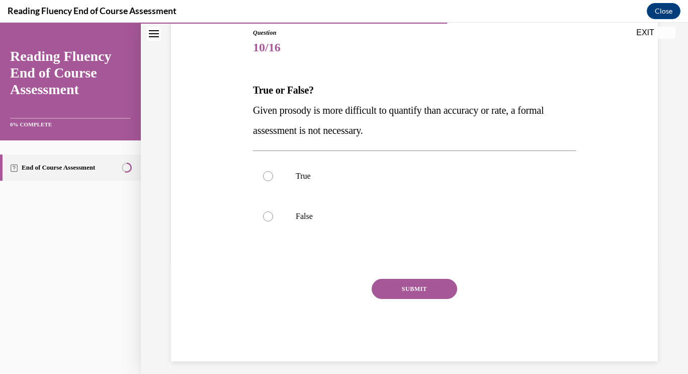
scroll to position [119, 0]
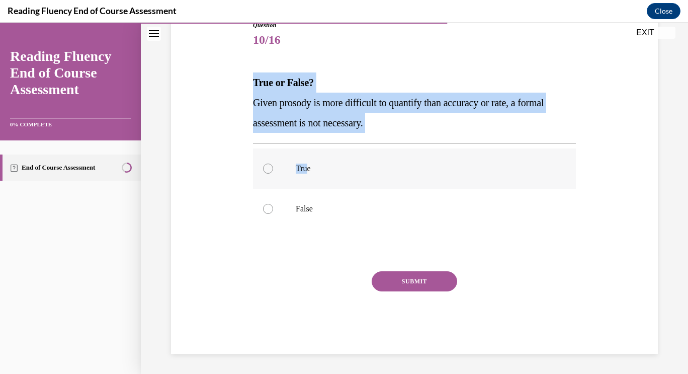
drag, startPoint x: 248, startPoint y: 76, endPoint x: 313, endPoint y: 182, distance: 123.5
click at [313, 182] on div "Question 10/16 True or False? Given prosody is more difficult to quantify than …" at bounding box center [414, 171] width 492 height 363
click at [245, 77] on div "Question 10/16 True or False? Given prosody is more difficult to quantify than …" at bounding box center [414, 171] width 492 height 363
drag, startPoint x: 252, startPoint y: 72, endPoint x: 362, endPoint y: 210, distance: 176.4
click at [362, 210] on div "Question 10/16 True or False? Given prosody is more difficult to quantify than …" at bounding box center [414, 187] width 323 height 333
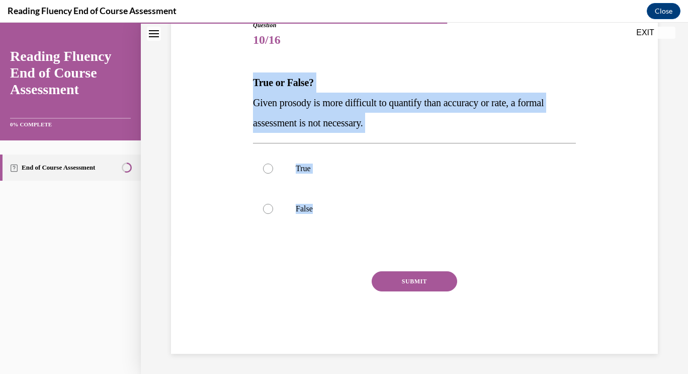
copy div "True or False? Given prosody is more difficult to quantify than accuracy or rat…"
click at [302, 197] on label "False" at bounding box center [414, 209] width 323 height 40
click at [273, 204] on input "False" at bounding box center [268, 209] width 10 height 10
radio input "true"
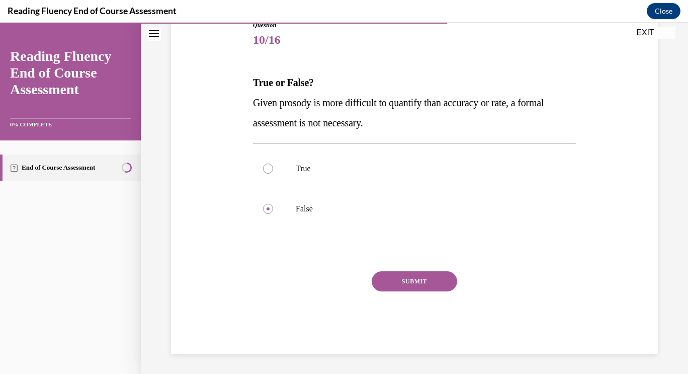
click at [411, 285] on button "SUBMIT" at bounding box center [414, 281] width 85 height 20
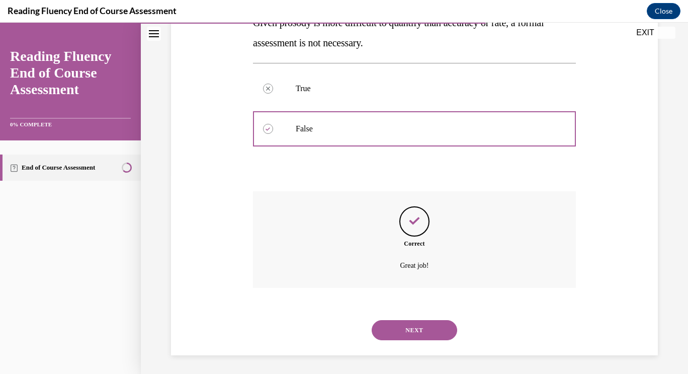
scroll to position [201, 0]
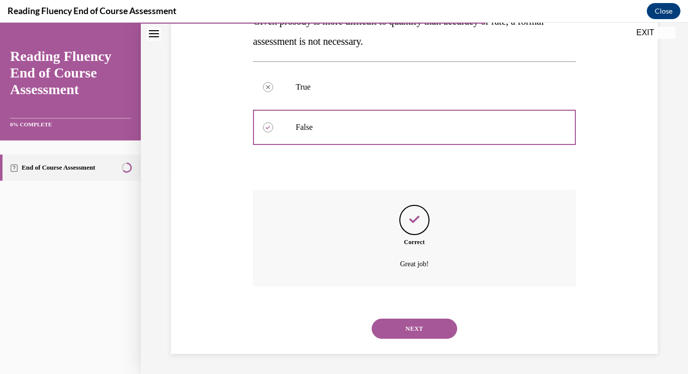
click at [438, 322] on button "NEXT" at bounding box center [414, 328] width 85 height 20
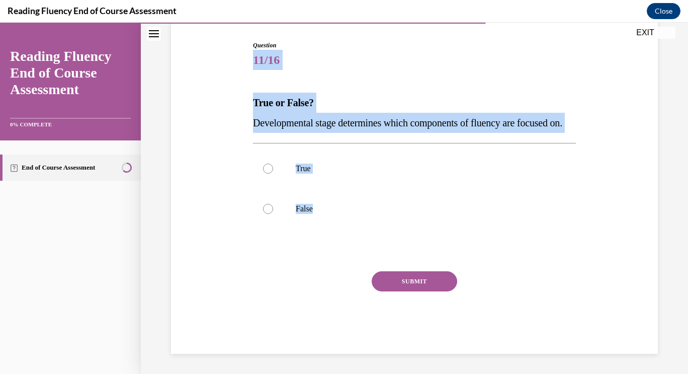
scroll to position [119, 0]
drag, startPoint x: 244, startPoint y: 83, endPoint x: 326, endPoint y: 187, distance: 132.5
click at [326, 187] on div "Question 11/16 True or False? Developmental stage determines which components o…" at bounding box center [414, 182] width 492 height 343
click at [326, 187] on label "True" at bounding box center [414, 168] width 323 height 40
click at [273, 174] on input "True" at bounding box center [268, 168] width 10 height 10
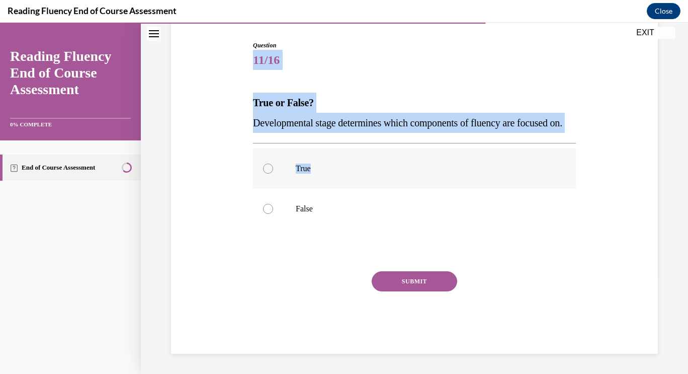
radio input "true"
drag, startPoint x: 246, startPoint y: 76, endPoint x: 339, endPoint y: 214, distance: 166.6
click at [339, 214] on div "Question 11/16 True or False? Developmental stage determines which components o…" at bounding box center [414, 182] width 492 height 343
copy div "True or False? Developmental stage determines which components of fluency are f…"
click at [390, 277] on button "SUBMIT" at bounding box center [414, 281] width 85 height 20
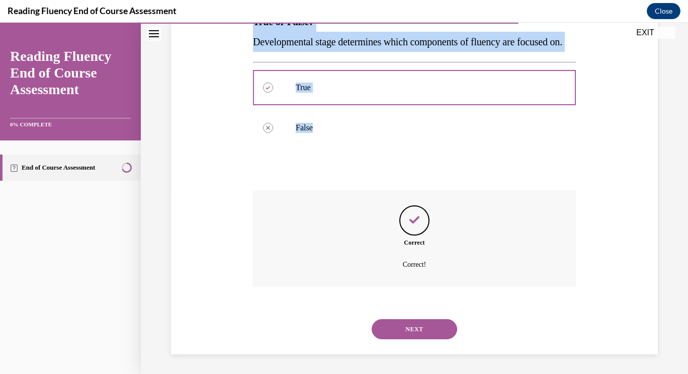
scroll to position [201, 0]
click at [413, 321] on button "NEXT" at bounding box center [414, 328] width 85 height 20
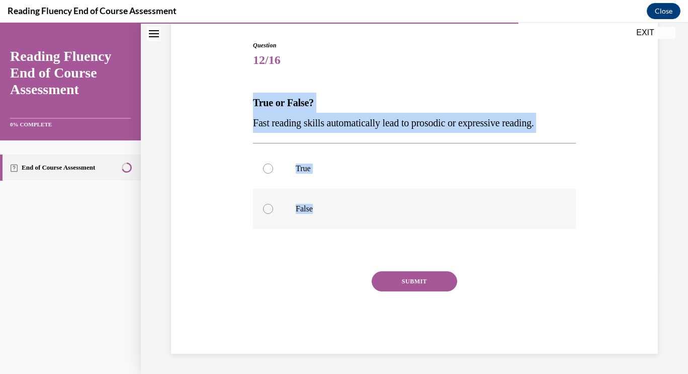
drag, startPoint x: 279, startPoint y: 127, endPoint x: 366, endPoint y: 220, distance: 127.8
click at [366, 220] on div "Question 12/16 True or False? Fast reading skills automatically lead to prosodi…" at bounding box center [414, 182] width 492 height 343
copy div "True or False? Fast reading skills automatically lead to prosodic or expressive…"
click at [299, 218] on label "False" at bounding box center [414, 209] width 323 height 40
click at [273, 214] on input "False" at bounding box center [268, 209] width 10 height 10
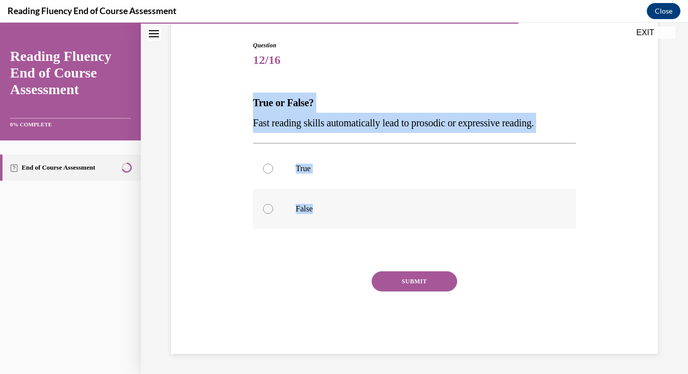
radio input "true"
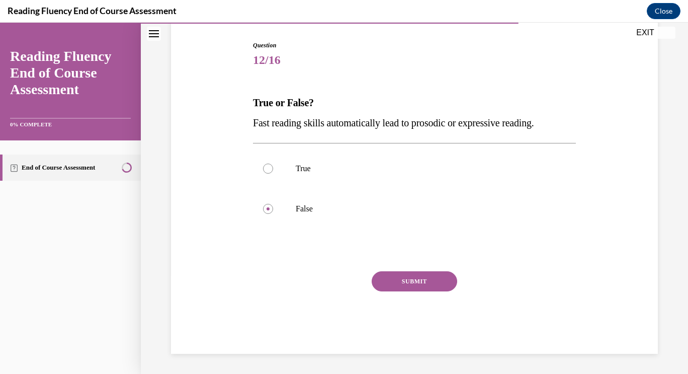
click at [403, 276] on button "SUBMIT" at bounding box center [414, 281] width 85 height 20
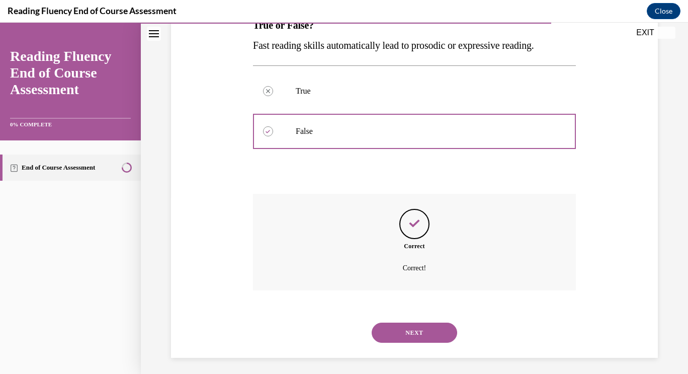
scroll to position [181, 0]
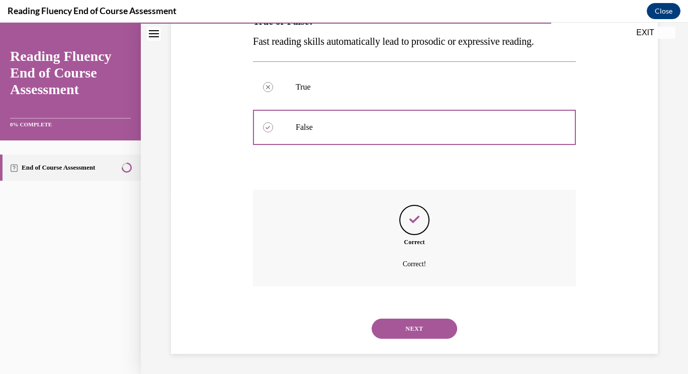
click at [429, 331] on button "NEXT" at bounding box center [414, 328] width 85 height 20
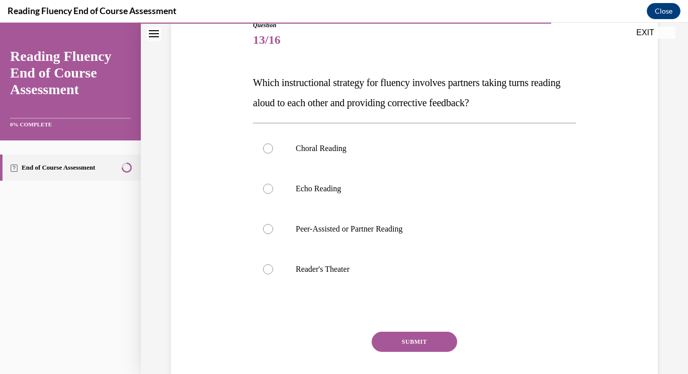
scroll to position [117, 0]
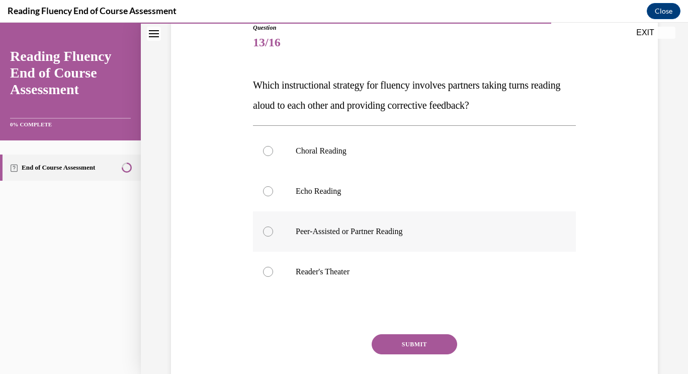
click at [401, 232] on p "Peer-Assisted or Partner Reading" at bounding box center [423, 231] width 255 height 10
click at [273, 232] on input "Peer-Assisted or Partner Reading" at bounding box center [268, 231] width 10 height 10
radio input "true"
click at [415, 341] on button "SUBMIT" at bounding box center [414, 344] width 85 height 20
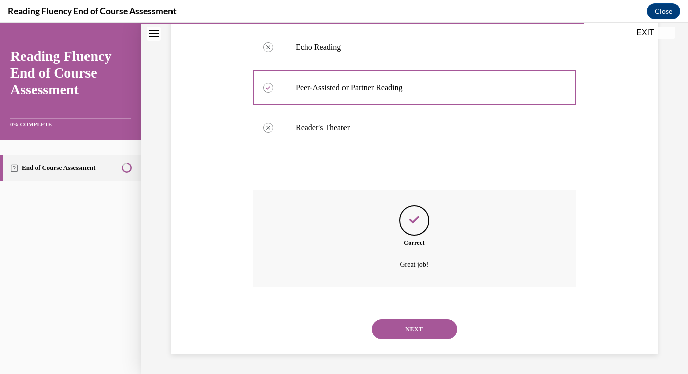
scroll to position [261, 0]
click at [410, 324] on button "NEXT" at bounding box center [414, 328] width 85 height 20
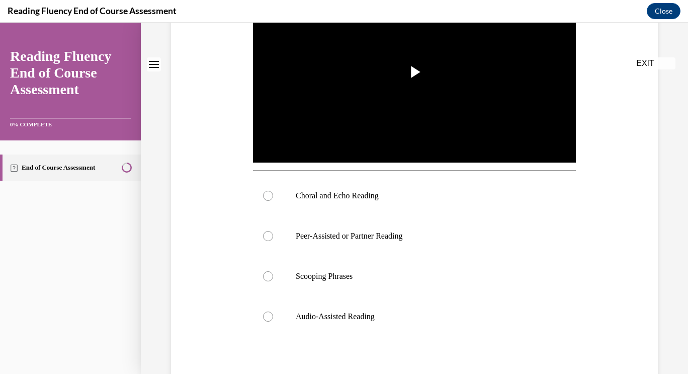
scroll to position [0, 0]
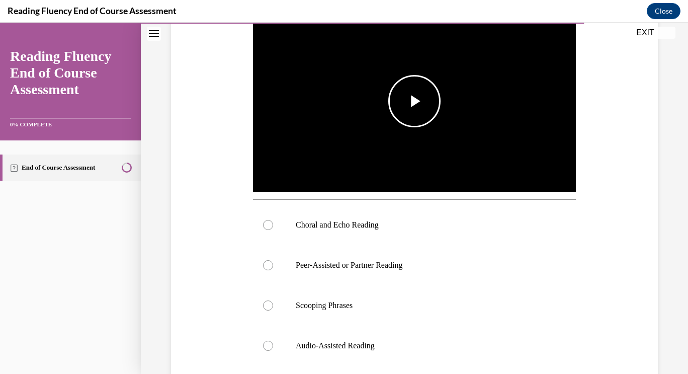
click at [393, 142] on img "Video player" at bounding box center [414, 101] width 323 height 182
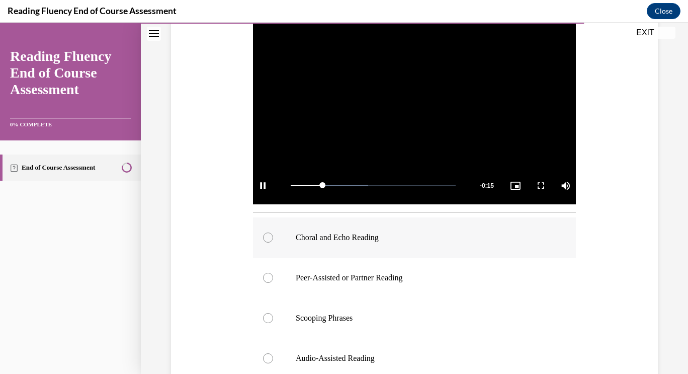
click at [409, 241] on label "Choral and Echo Reading" at bounding box center [414, 237] width 323 height 40
click at [273, 241] on input "Choral and Echo Reading" at bounding box center [268, 237] width 10 height 10
radio input "true"
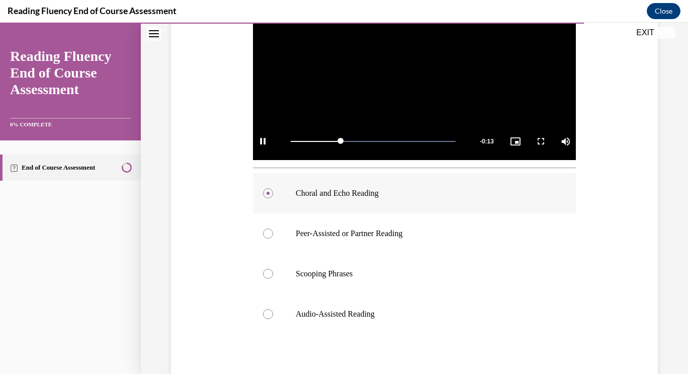
scroll to position [279, 0]
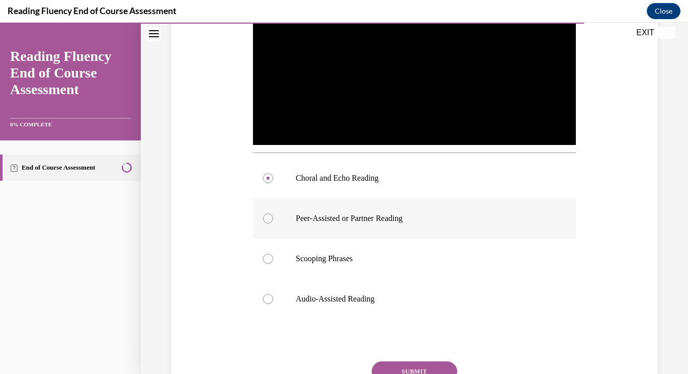
click at [449, 213] on p "Peer-Assisted or Partner Reading" at bounding box center [423, 218] width 255 height 10
click at [273, 213] on input "Peer-Assisted or Partner Reading" at bounding box center [268, 218] width 10 height 10
radio input "true"
click at [426, 166] on label "Choral and Echo Reading" at bounding box center [414, 178] width 323 height 40
click at [273, 173] on input "Choral and Echo Reading" at bounding box center [268, 178] width 10 height 10
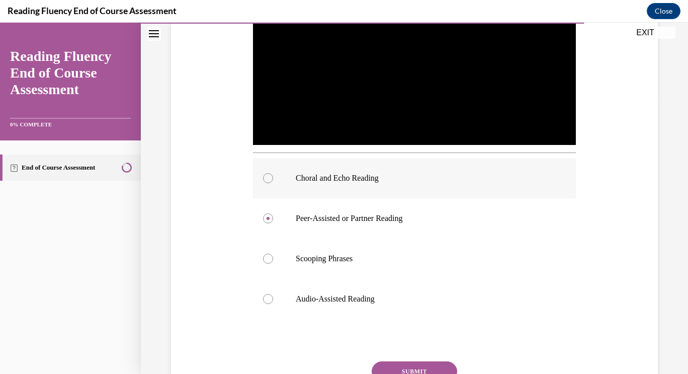
radio input "true"
click at [407, 361] on button "SUBMIT" at bounding box center [414, 371] width 85 height 20
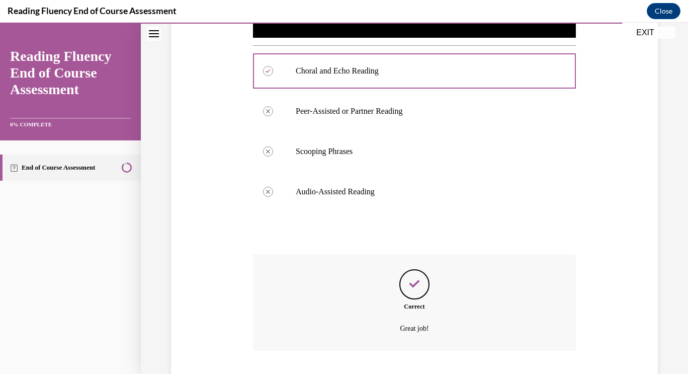
scroll to position [447, 0]
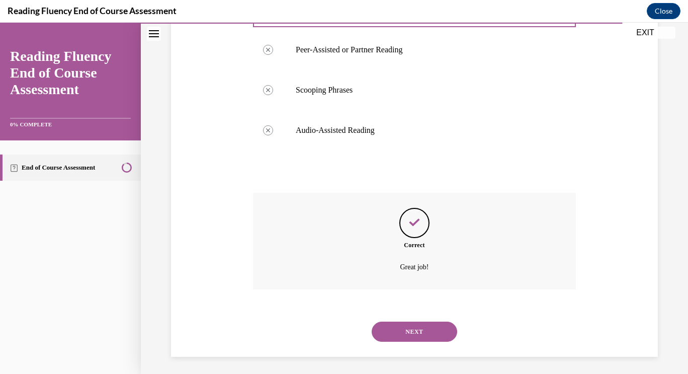
click at [422, 321] on button "NEXT" at bounding box center [414, 331] width 85 height 20
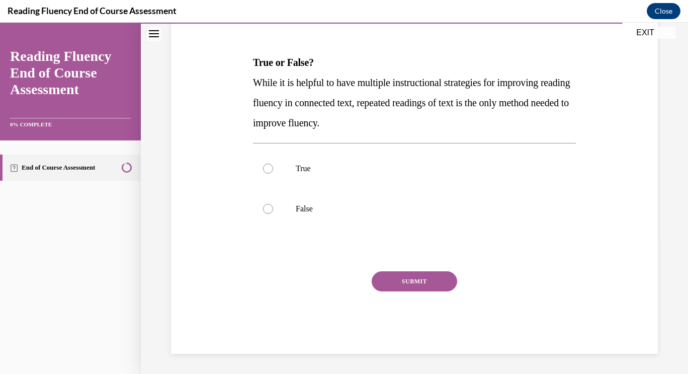
scroll to position [112, 0]
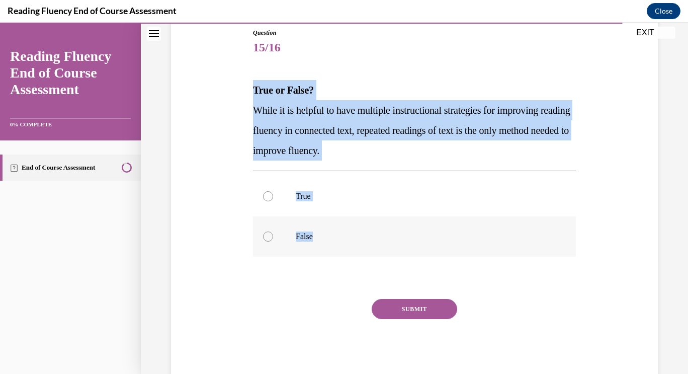
drag, startPoint x: 250, startPoint y: 80, endPoint x: 340, endPoint y: 248, distance: 190.8
click at [340, 248] on div "Question 15/16 True or False? While it is helpful to have multiple instructiona…" at bounding box center [414, 197] width 328 height 368
click at [307, 234] on p "False" at bounding box center [423, 236] width 255 height 10
click at [273, 234] on input "False" at bounding box center [268, 236] width 10 height 10
radio input "true"
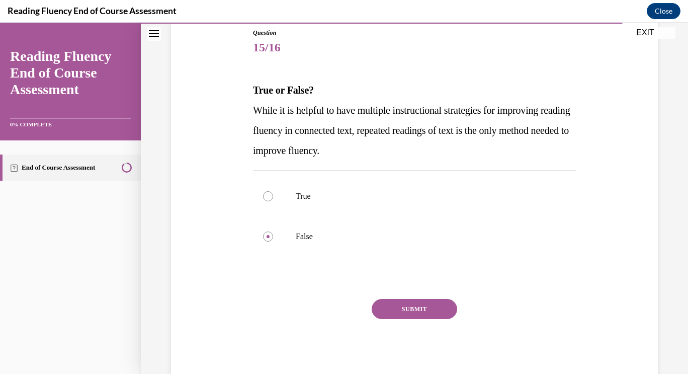
click at [406, 310] on button "SUBMIT" at bounding box center [414, 309] width 85 height 20
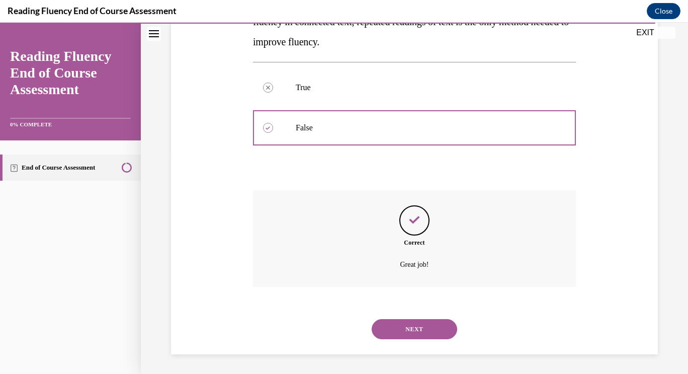
scroll to position [221, 0]
click at [416, 324] on button "NEXT" at bounding box center [414, 328] width 85 height 20
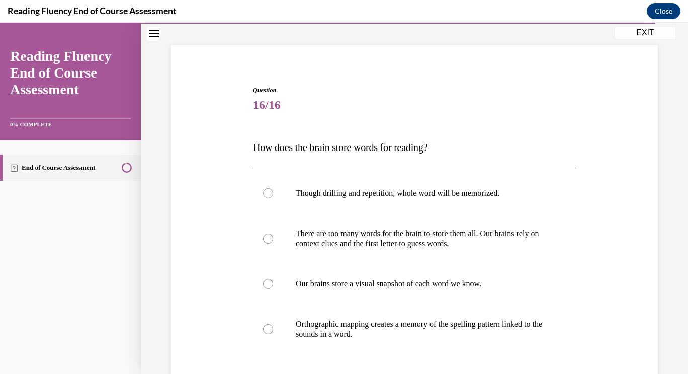
scroll to position [55, 0]
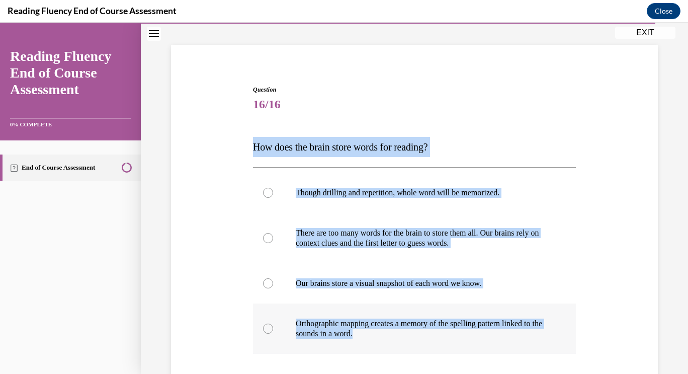
drag, startPoint x: 247, startPoint y: 142, endPoint x: 430, endPoint y: 345, distance: 272.4
click at [430, 345] on div "Question 16/16 How does the brain store words for reading? Though drilling and …" at bounding box center [414, 266] width 492 height 423
click at [413, 340] on label "Orthographic mapping creates a memory of the spelling pattern linked to the sou…" at bounding box center [414, 328] width 323 height 50
click at [273, 333] on input "Orthographic mapping creates a memory of the spelling pattern linked to the sou…" at bounding box center [268, 328] width 10 height 10
radio input "true"
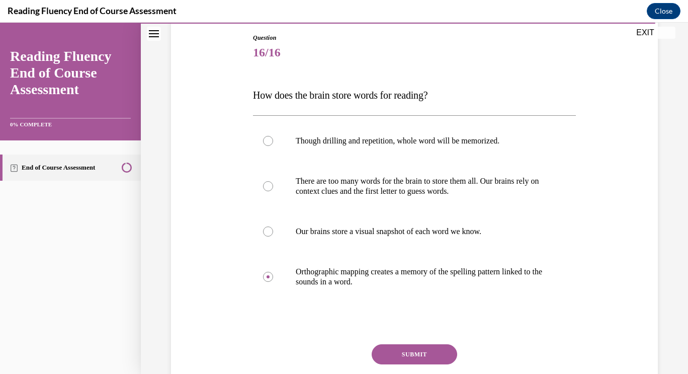
click at [413, 351] on button "SUBMIT" at bounding box center [414, 354] width 85 height 20
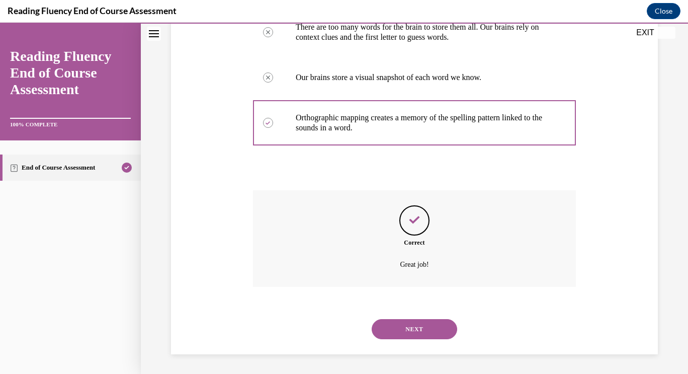
scroll to position [261, 0]
click at [417, 328] on button "NEXT" at bounding box center [414, 328] width 85 height 20
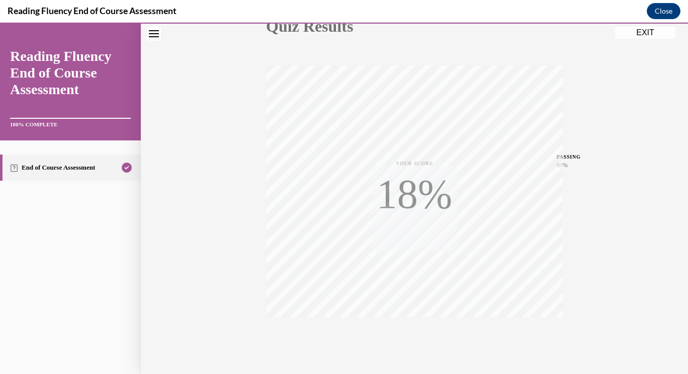
scroll to position [164, 0]
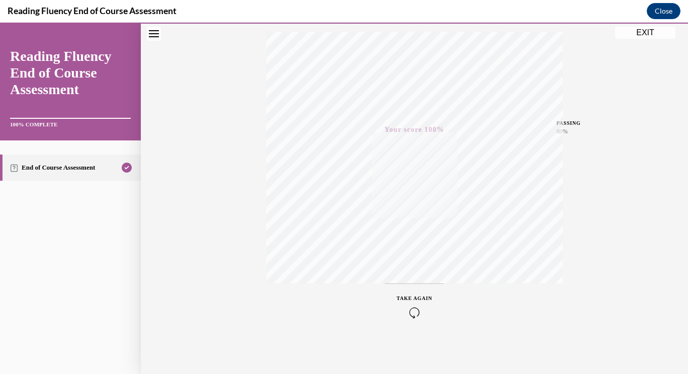
click at [642, 28] on button "EXIT" at bounding box center [645, 33] width 60 height 12
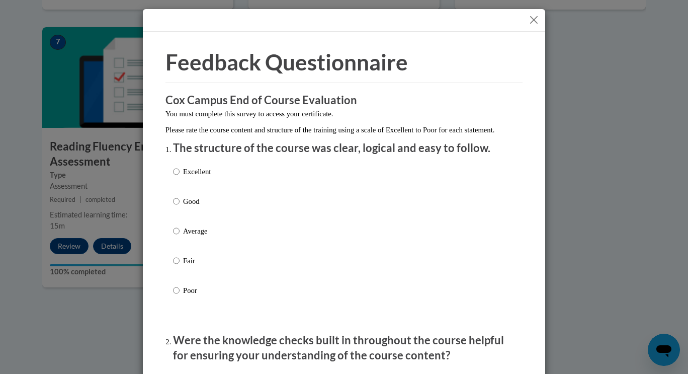
click at [262, 187] on div "Excellent Good Average Fair Poor" at bounding box center [344, 243] width 342 height 164
click at [194, 207] on p "Good" at bounding box center [197, 201] width 28 height 11
click at [180, 207] on input "Good" at bounding box center [176, 201] width 7 height 11
radio input "true"
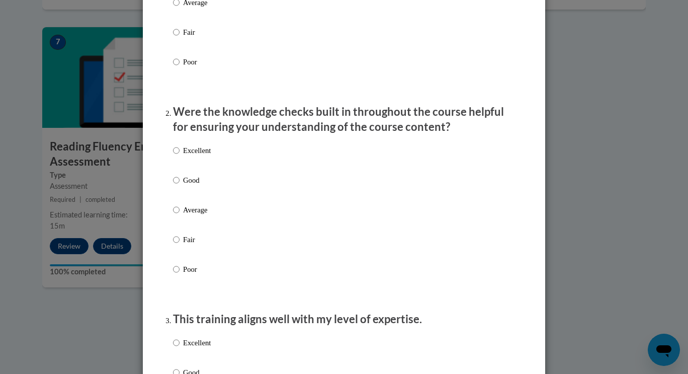
scroll to position [268, 0]
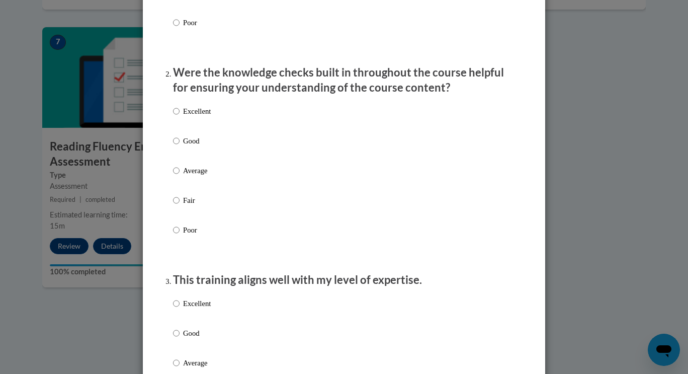
click at [193, 146] on p "Good" at bounding box center [197, 140] width 28 height 11
click at [180, 146] on input "Good" at bounding box center [176, 140] width 7 height 11
radio input "true"
click at [191, 338] on p "Good" at bounding box center [197, 332] width 28 height 11
click at [180, 338] on input "Good" at bounding box center [176, 332] width 7 height 11
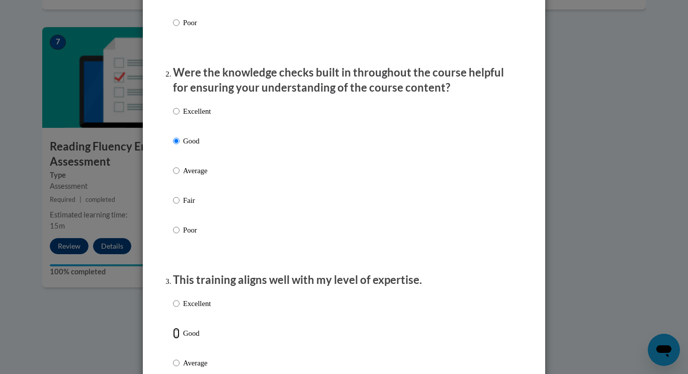
radio input "true"
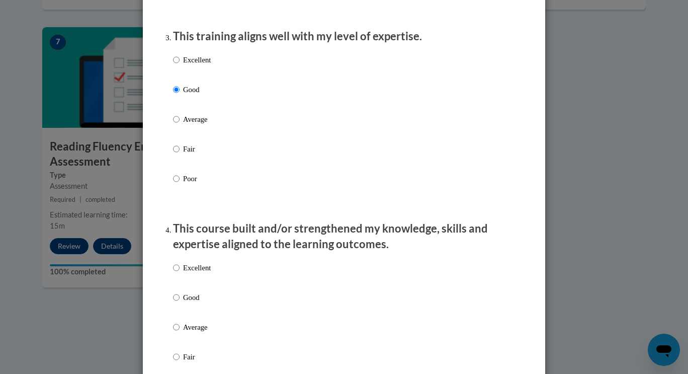
click at [192, 303] on p "Good" at bounding box center [197, 297] width 28 height 11
click at [180, 303] on input "Good" at bounding box center [176, 297] width 7 height 11
radio input "true"
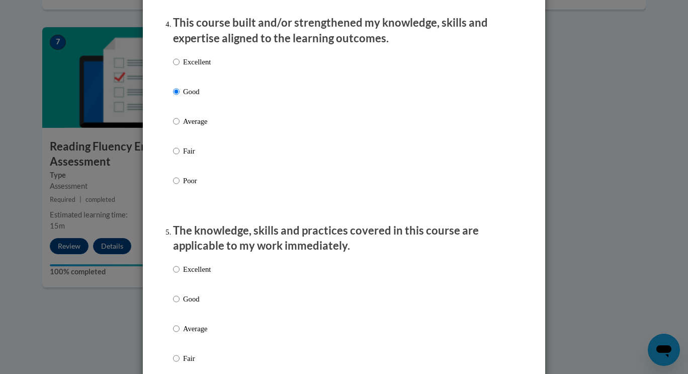
click at [190, 320] on label "Good" at bounding box center [192, 306] width 38 height 27
click at [180, 304] on input "Good" at bounding box center [176, 298] width 7 height 11
radio input "true"
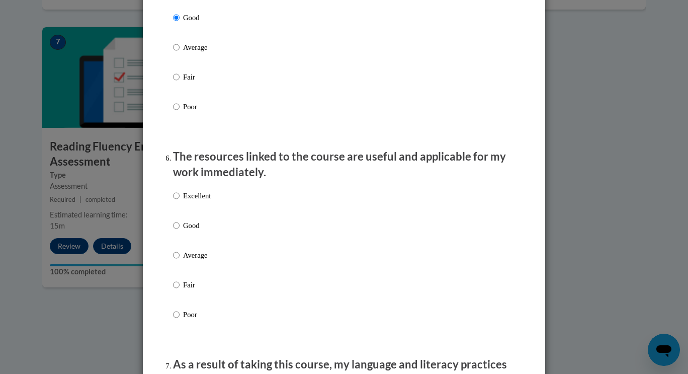
click at [208, 233] on div "Excellent Good Average Fair Poor" at bounding box center [344, 267] width 342 height 164
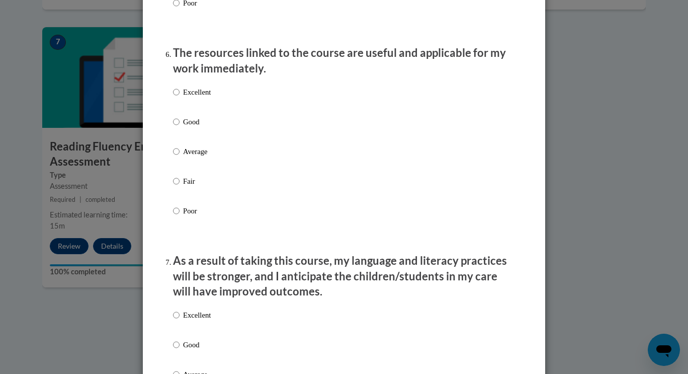
scroll to position [1101, 0]
click at [183, 128] on p "Good" at bounding box center [197, 122] width 28 height 11
click at [180, 128] on input "Good" at bounding box center [176, 122] width 7 height 11
radio input "true"
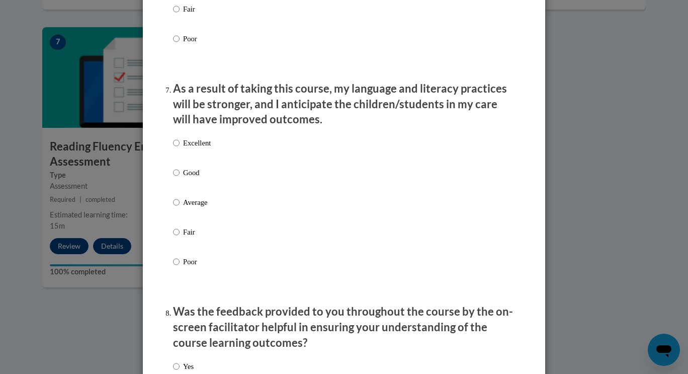
click at [185, 178] on p "Good" at bounding box center [197, 172] width 28 height 11
click at [180, 178] on input "Good" at bounding box center [176, 172] width 7 height 11
radio input "true"
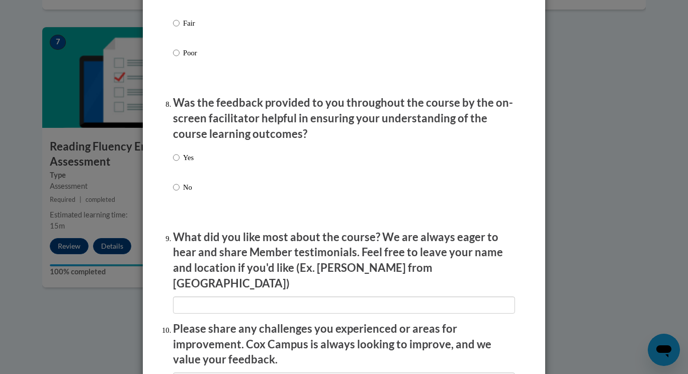
scroll to position [1719, 0]
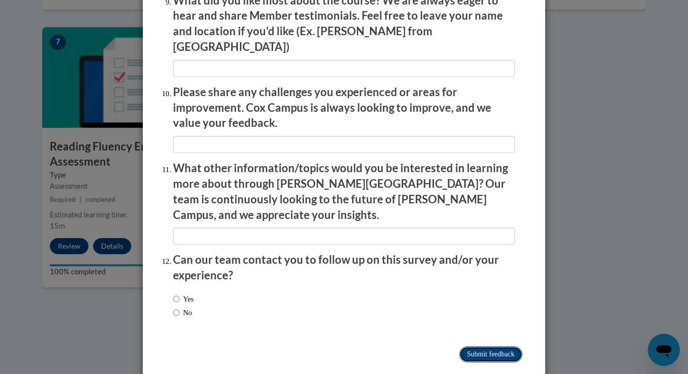
click at [479, 346] on input "Submit feedback" at bounding box center [490, 354] width 63 height 16
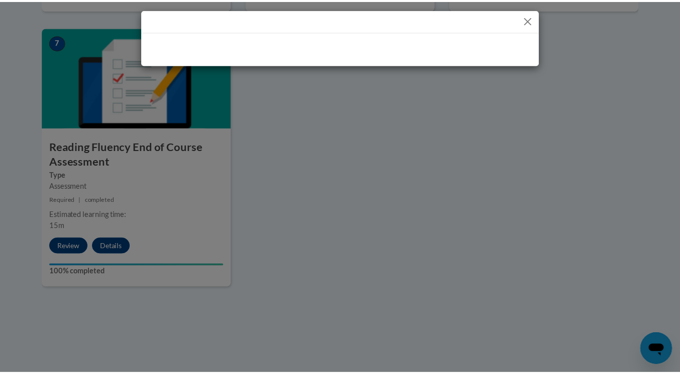
scroll to position [0, 0]
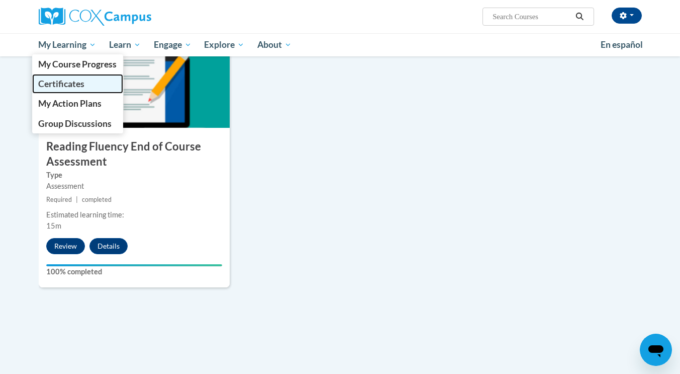
click at [80, 82] on span "Certificates" at bounding box center [61, 83] width 46 height 11
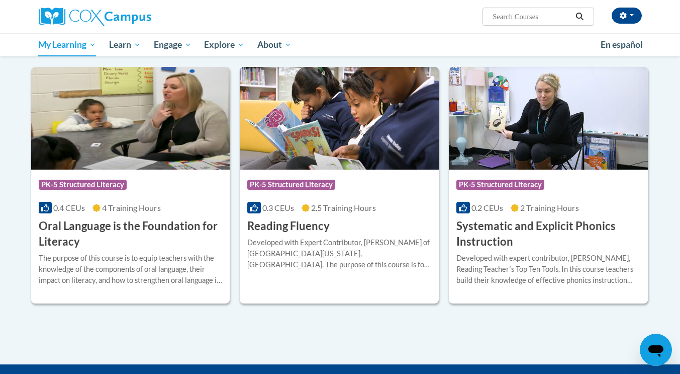
scroll to position [176, 0]
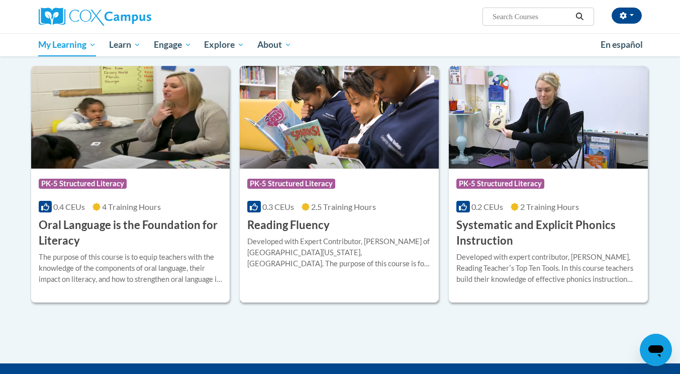
click at [363, 129] on img at bounding box center [339, 117] width 199 height 103
